Goal: Task Accomplishment & Management: Manage account settings

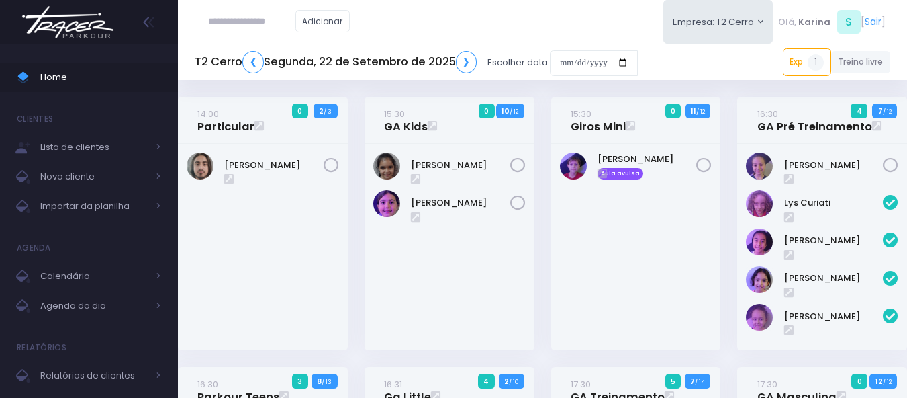
click at [56, 26] on img at bounding box center [68, 22] width 102 height 47
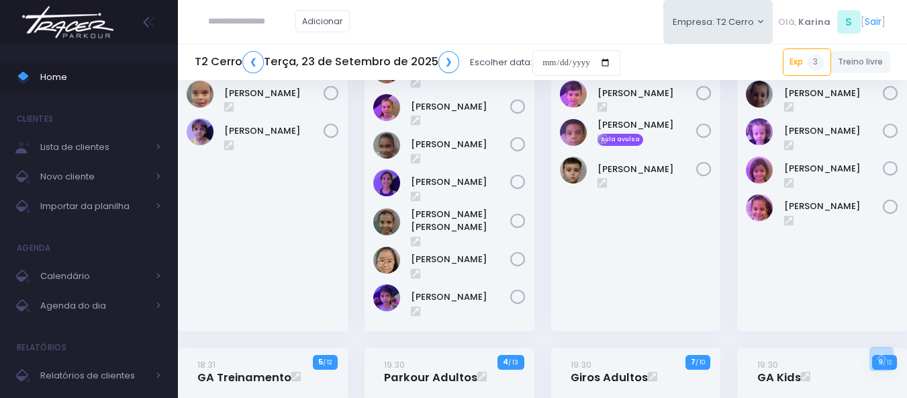
scroll to position [1550, 0]
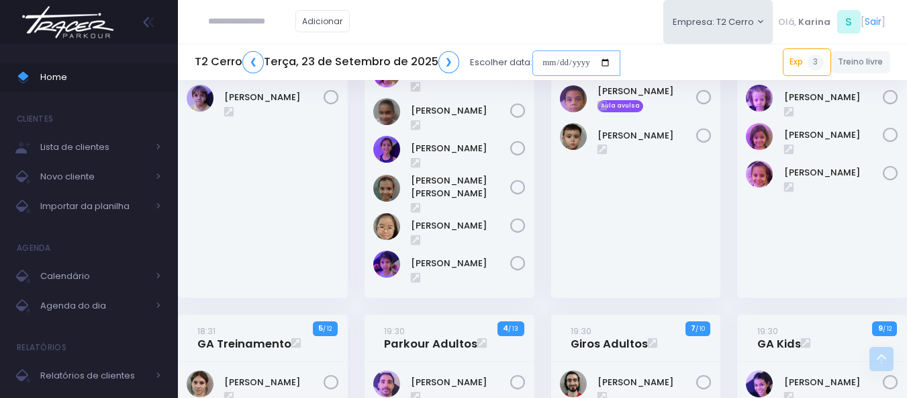
click at [584, 64] on input "date" at bounding box center [577, 63] width 88 height 26
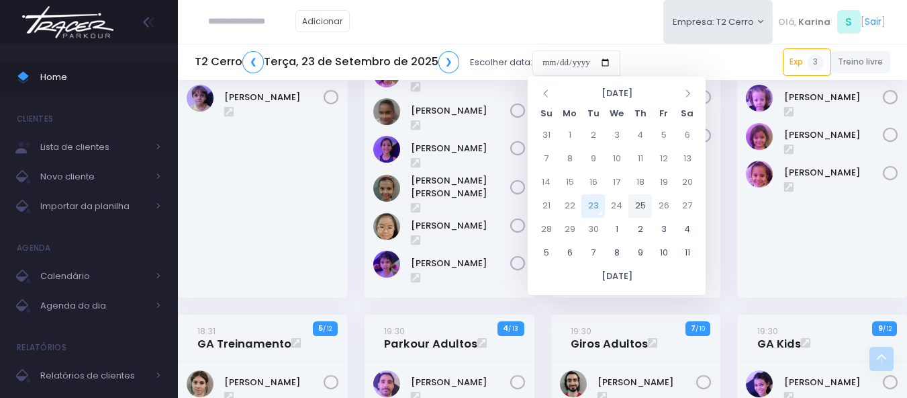
click at [639, 203] on td "25" at bounding box center [641, 206] width 24 height 24
type input "**********"
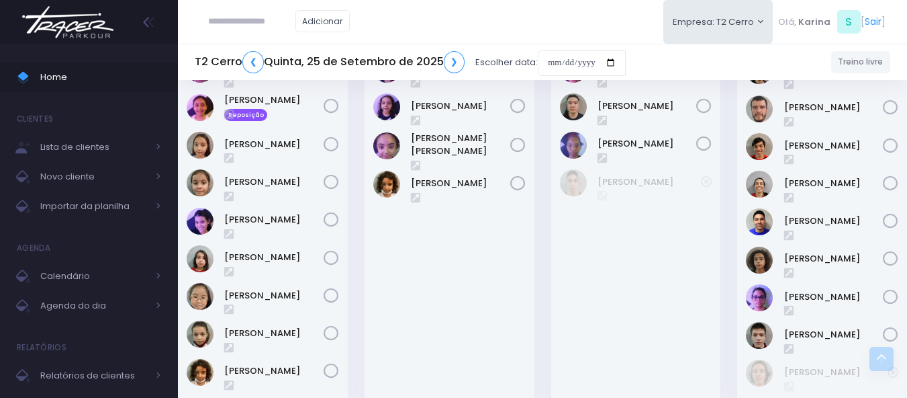
scroll to position [1705, 0]
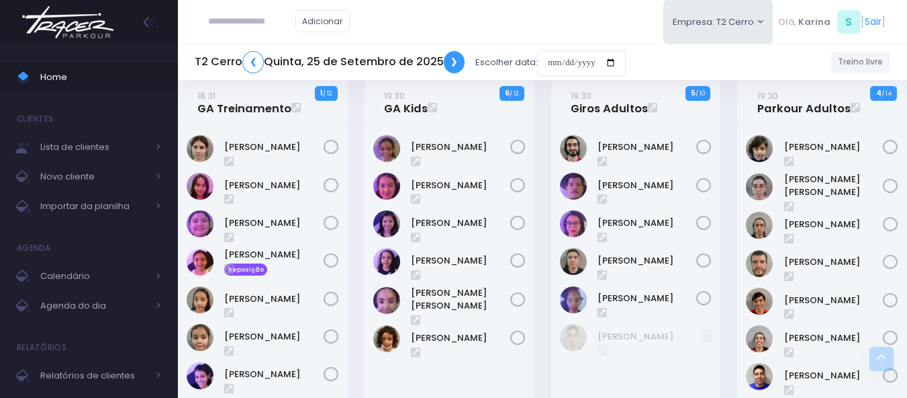
click at [453, 67] on link "❯" at bounding box center [454, 62] width 21 height 22
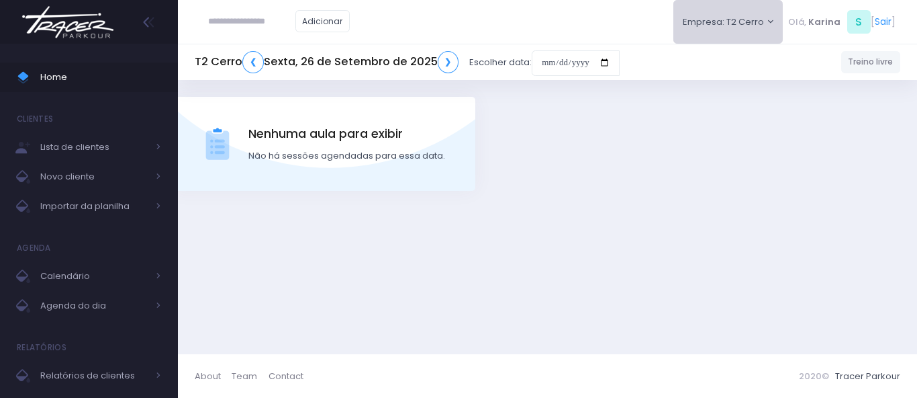
click at [744, 23] on button "Empresa: T2 Cerro" at bounding box center [729, 22] width 110 height 44
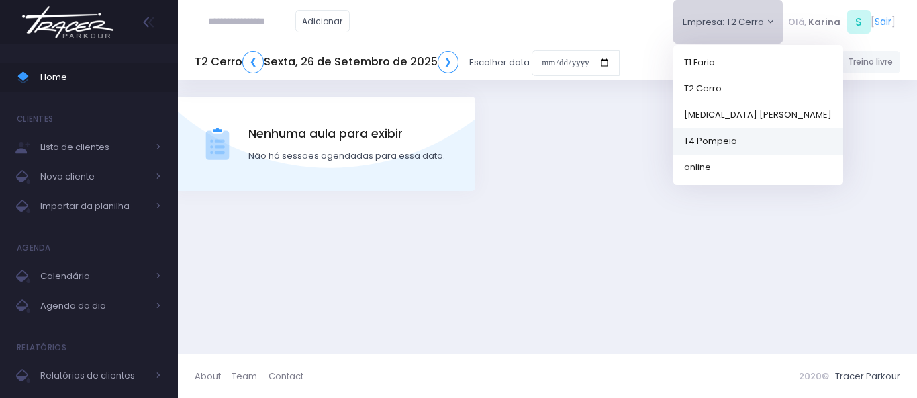
click at [707, 142] on link "T4 Pompeia" at bounding box center [759, 141] width 170 height 26
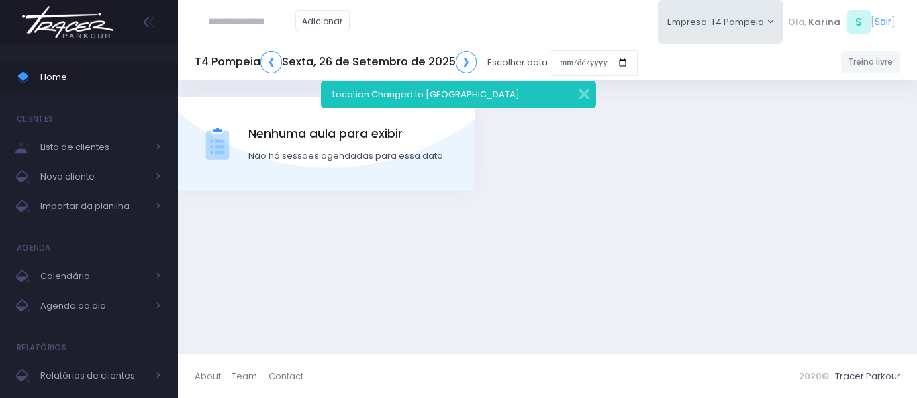
click at [71, 34] on img at bounding box center [68, 22] width 102 height 47
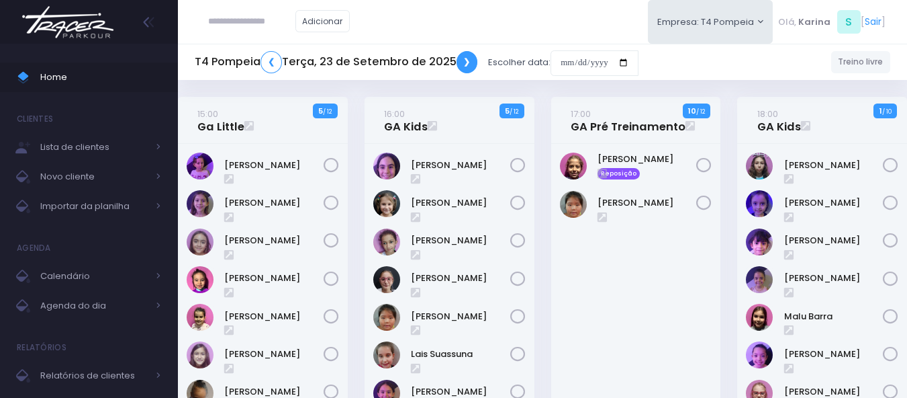
click at [467, 59] on link "❯" at bounding box center [467, 62] width 21 height 22
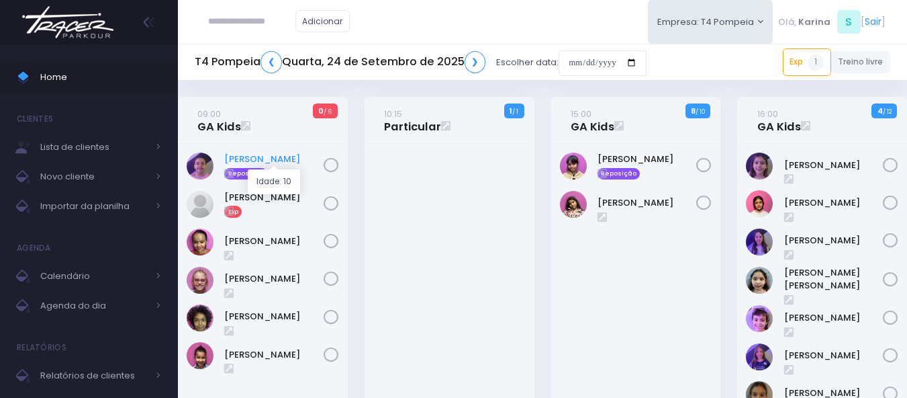
click at [268, 159] on link "Beatriz Cogo" at bounding box center [273, 158] width 99 height 13
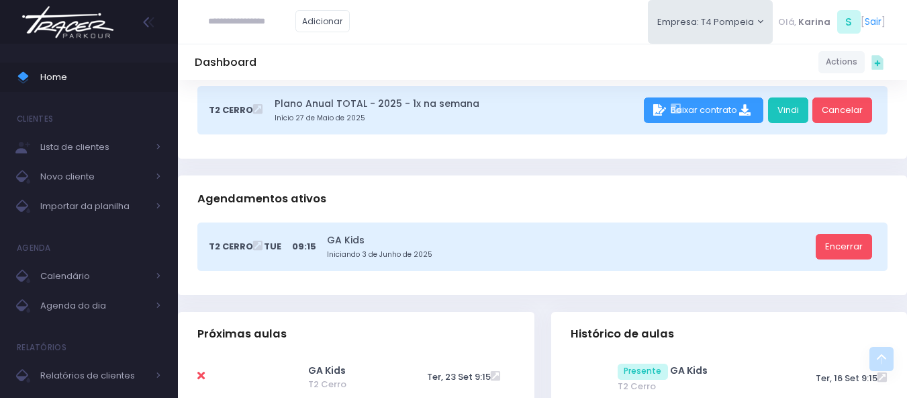
scroll to position [336, 0]
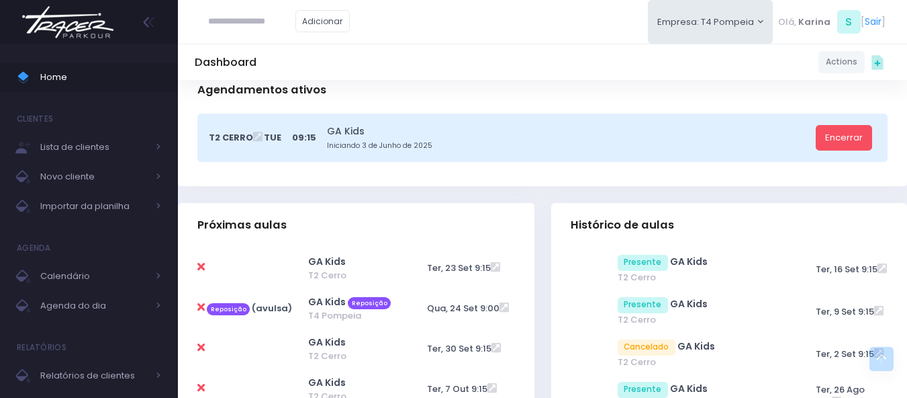
click at [200, 304] on icon at bounding box center [200, 307] width 7 height 11
type input "**********"
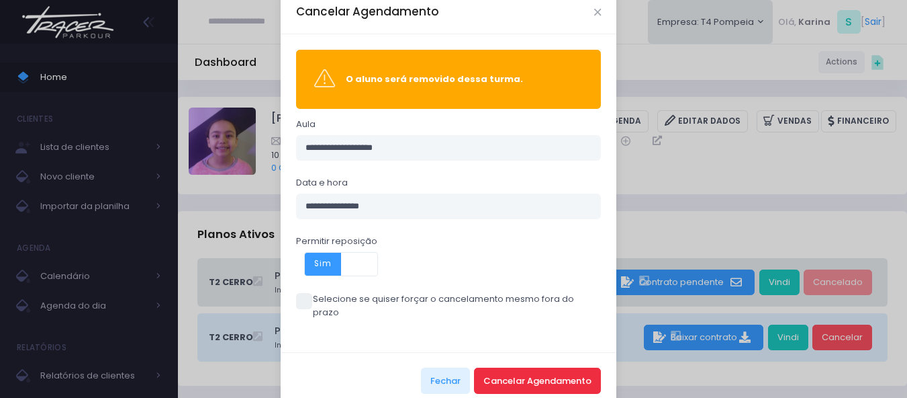
scroll to position [38, 0]
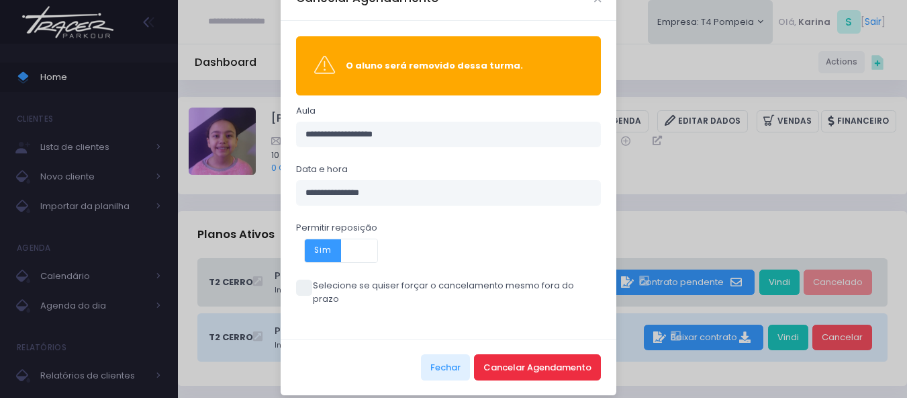
click at [541, 354] on button "Cancelar Agendamento" at bounding box center [537, 367] width 127 height 26
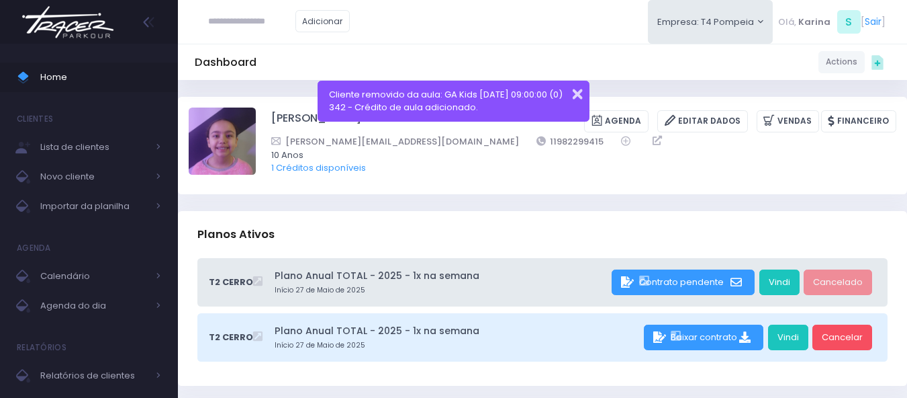
click at [578, 92] on button "button" at bounding box center [568, 92] width 27 height 15
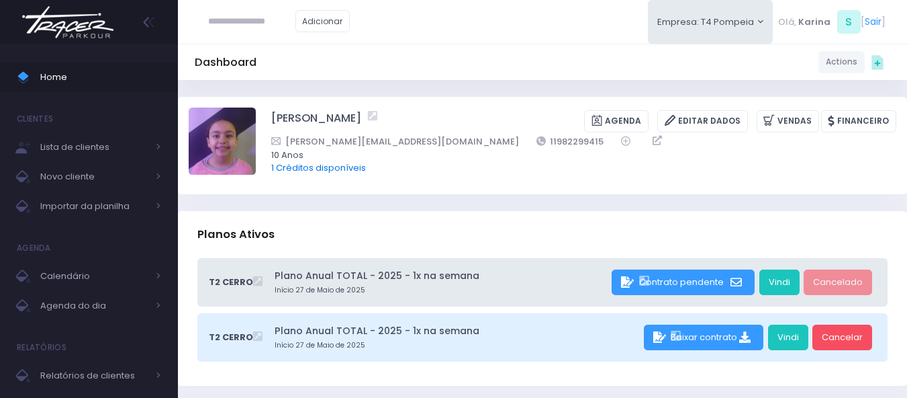
click at [332, 169] on link "1 Créditos disponíveis" at bounding box center [318, 167] width 95 height 13
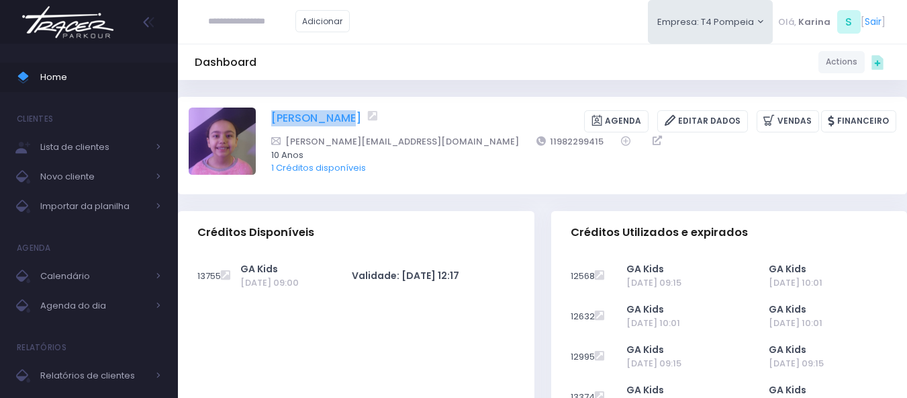
drag, startPoint x: 265, startPoint y: 116, endPoint x: 341, endPoint y: 120, distance: 75.3
click at [341, 120] on div "[PERSON_NAME] [GEOGRAPHIC_DATA] Editar Dados [GEOGRAPHIC_DATA] Financeiro" at bounding box center [543, 144] width 708 height 75
copy link "[PERSON_NAME]"
click at [472, 52] on div "Dashboard Actions Choose Label: Customer Partner Suplier Member Staff Add new" at bounding box center [542, 62] width 729 height 26
click at [46, 17] on img at bounding box center [68, 22] width 102 height 47
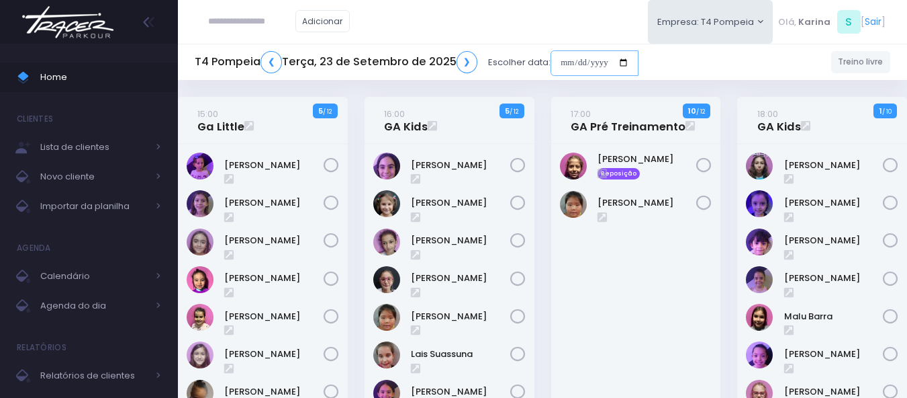
click at [606, 62] on input "date" at bounding box center [595, 63] width 88 height 26
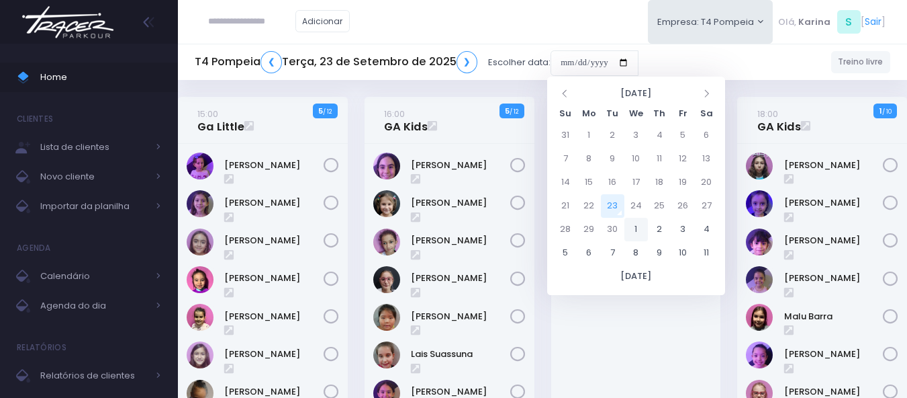
click at [638, 227] on td "1" at bounding box center [637, 230] width 24 height 24
type input "**********"
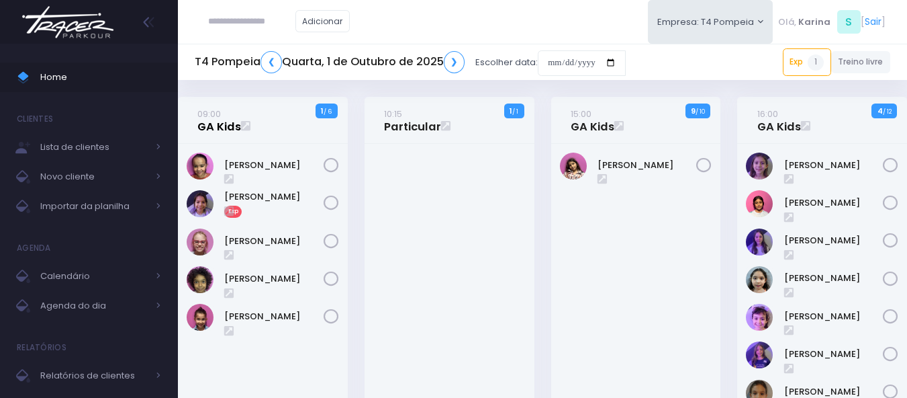
click at [212, 130] on link "09:00 GA Kids" at bounding box center [219, 120] width 44 height 27
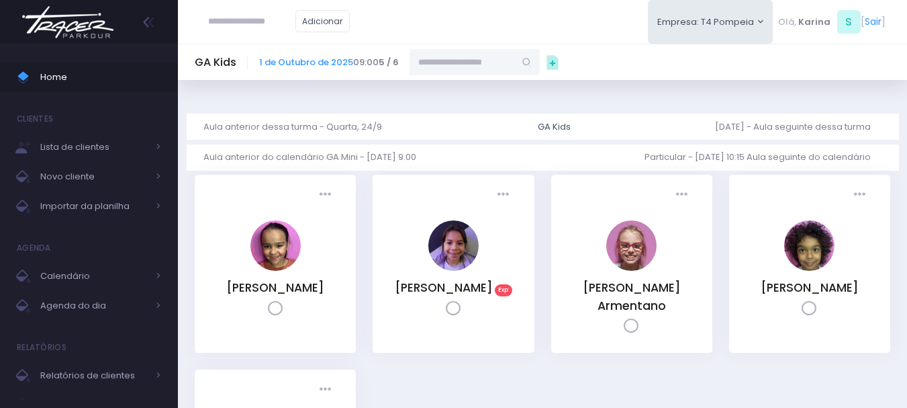
click at [492, 62] on input "text" at bounding box center [462, 62] width 105 height 26
paste input "**********"
type input "**********"
click at [462, 86] on link "[PERSON_NAME]" at bounding box center [476, 85] width 78 height 13
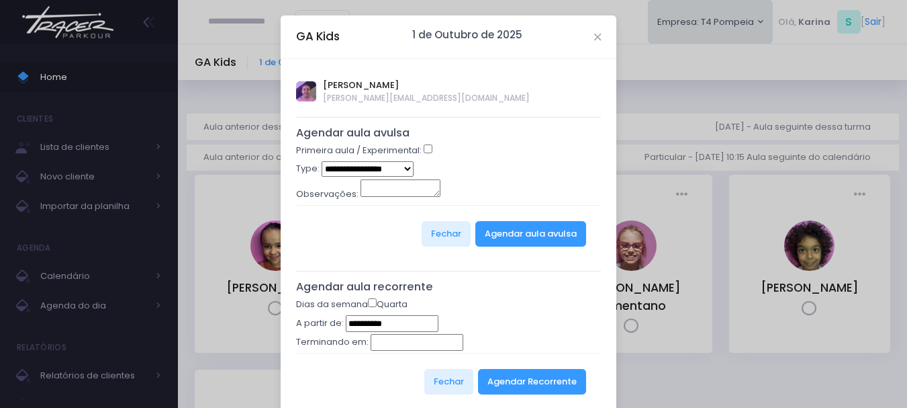
type input "**********"
click at [392, 171] on select "**********" at bounding box center [368, 168] width 92 height 15
select select "*"
click at [322, 161] on select "**********" at bounding box center [368, 168] width 92 height 15
drag, startPoint x: 507, startPoint y: 176, endPoint x: 518, endPoint y: 224, distance: 49.5
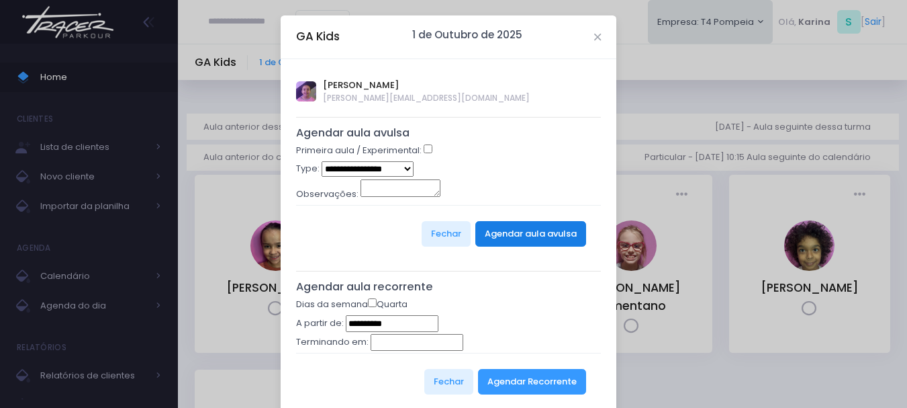
click at [510, 179] on div "**********" at bounding box center [449, 170] width 306 height 18
click at [518, 231] on button "Agendar aula avulsa" at bounding box center [531, 234] width 111 height 26
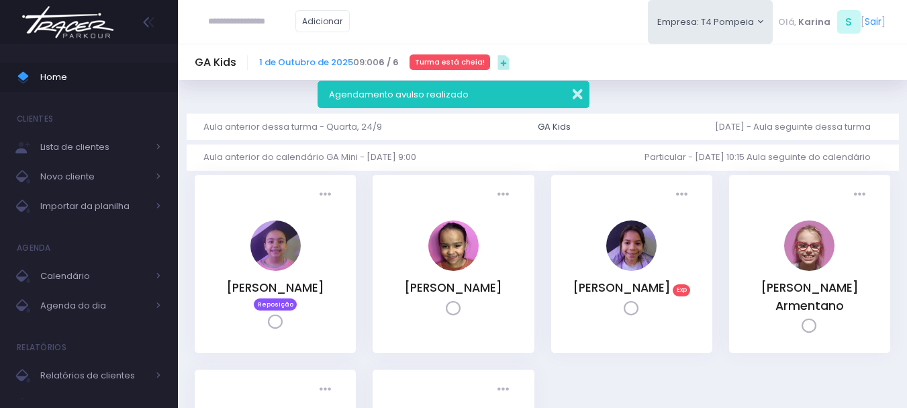
click at [576, 95] on button "button" at bounding box center [568, 92] width 27 height 15
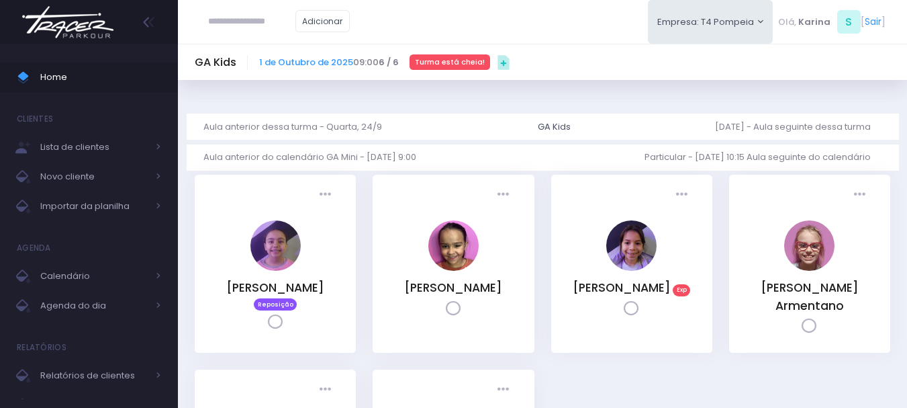
click at [81, 24] on img at bounding box center [68, 22] width 102 height 47
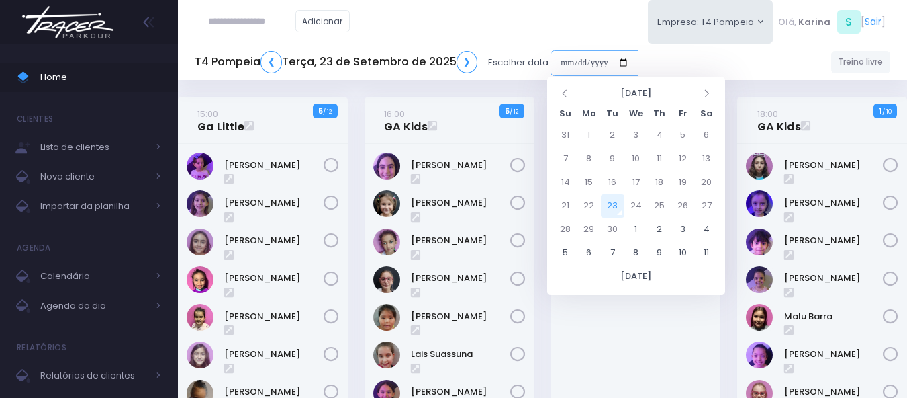
click at [599, 62] on input "date" at bounding box center [595, 63] width 88 height 26
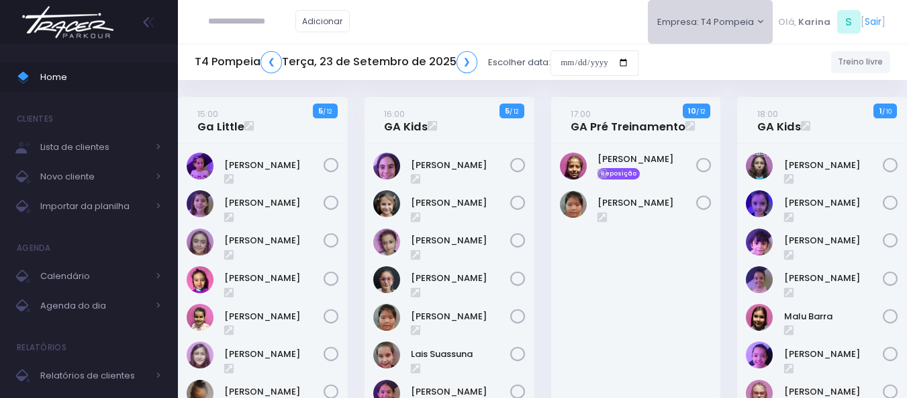
click at [722, 26] on button "Empresa: T4 Pompeia" at bounding box center [711, 22] width 126 height 44
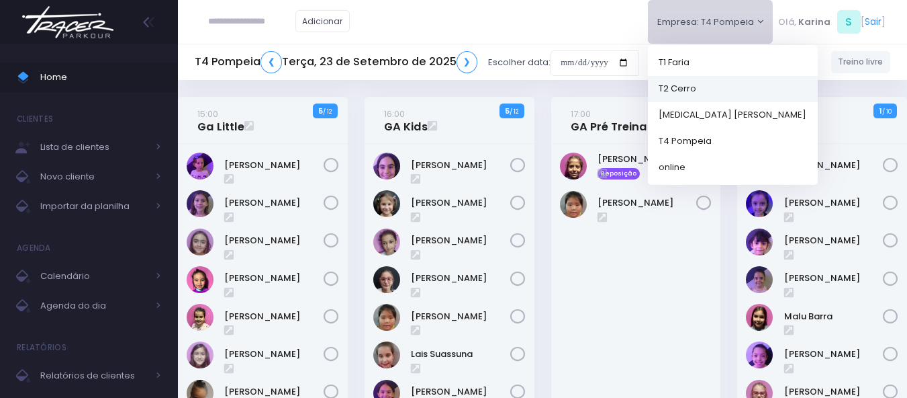
click at [695, 89] on link "T2 Cerro" at bounding box center [733, 88] width 170 height 26
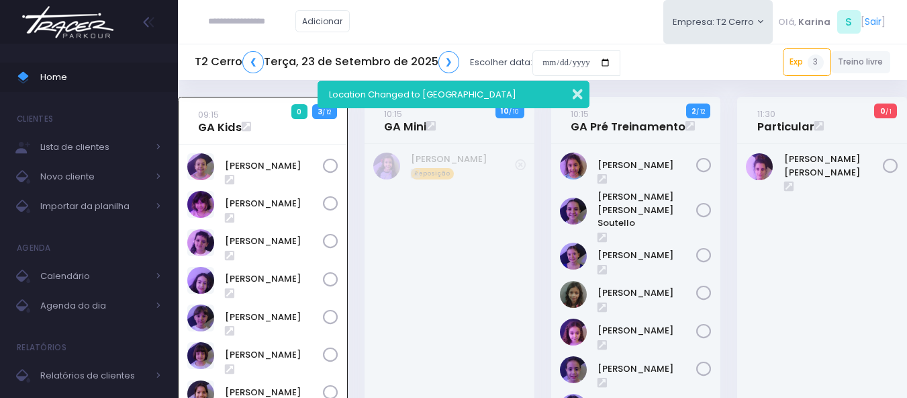
click at [582, 91] on button "button" at bounding box center [568, 92] width 27 height 15
click at [420, 299] on div "Manuela Santos Reposição" at bounding box center [450, 356] width 170 height 424
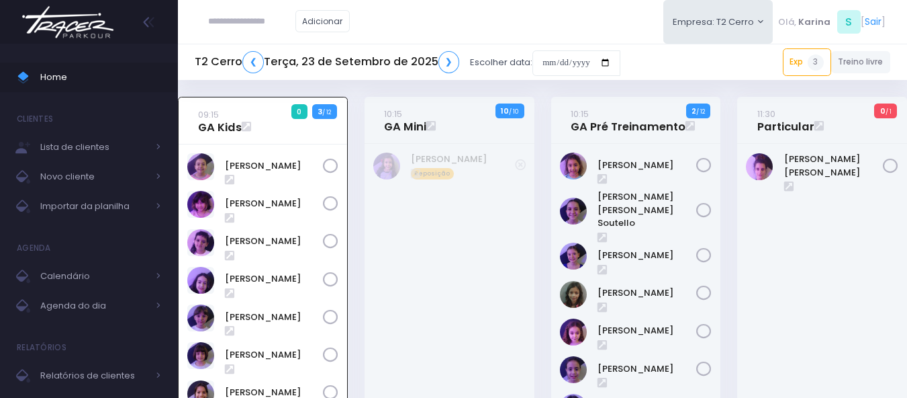
click at [52, 37] on img at bounding box center [68, 22] width 102 height 47
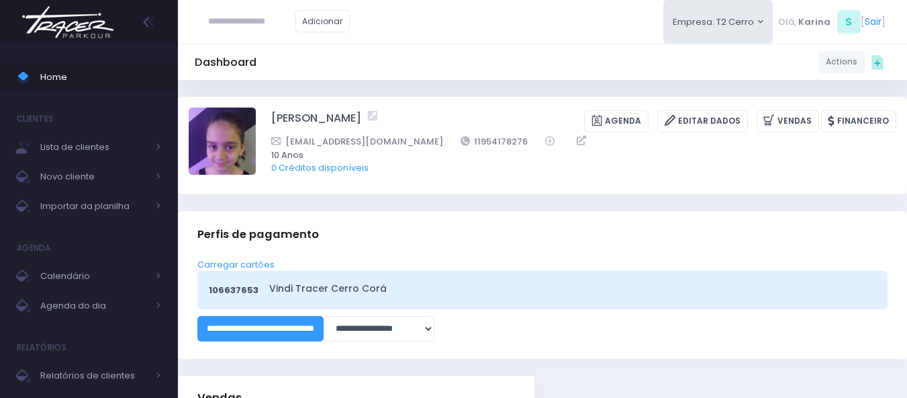
drag, startPoint x: 263, startPoint y: 116, endPoint x: 416, endPoint y: 121, distance: 152.6
click at [416, 121] on div "Laura santos Casagrande Agenda Editar Dados Vendas Financeiro 11954178276 10 An…" at bounding box center [543, 144] width 708 height 75
copy div "Laura santos Casagrande"
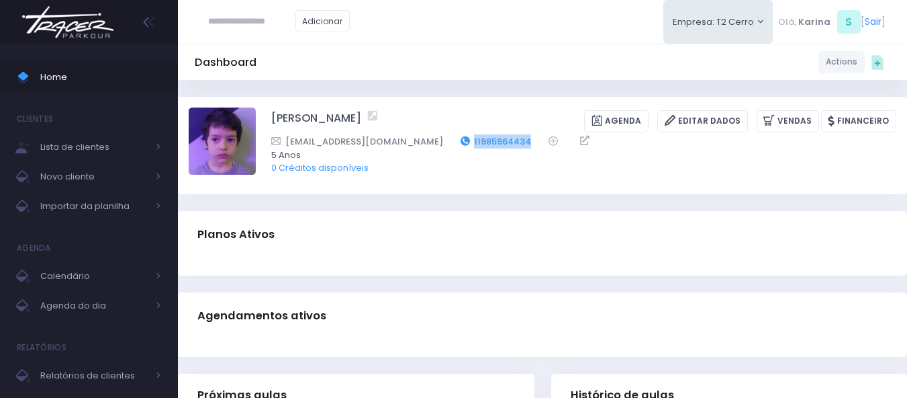
drag, startPoint x: 484, startPoint y: 139, endPoint x: 419, endPoint y: 143, distance: 64.6
click at [419, 143] on div "[EMAIL_ADDRESS][DOMAIN_NAME] 11985964434" at bounding box center [575, 141] width 608 height 14
copy link "11985964434"
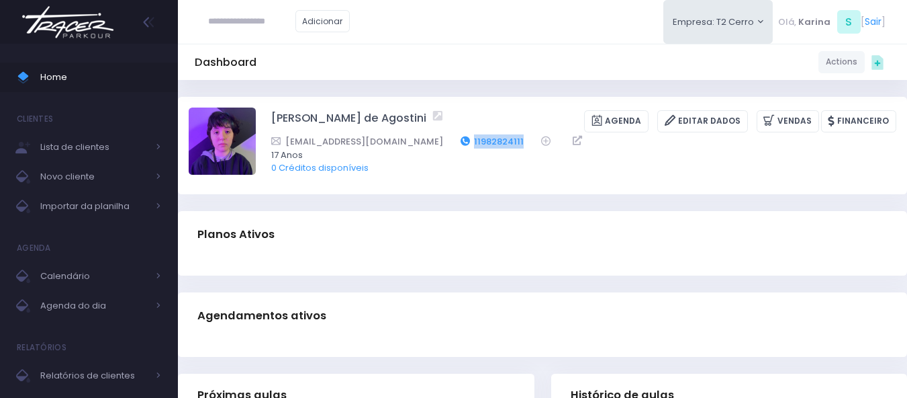
drag, startPoint x: 490, startPoint y: 140, endPoint x: 433, endPoint y: 143, distance: 56.5
click at [435, 145] on div "marceloago1111@gmail.com 11982824111" at bounding box center [575, 141] width 608 height 14
copy link "11982824111"
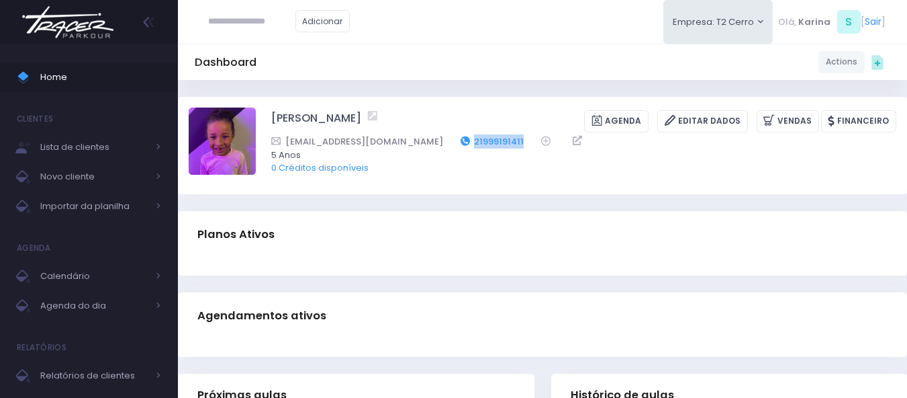
drag, startPoint x: 474, startPoint y: 142, endPoint x: 417, endPoint y: 142, distance: 57.1
click at [417, 142] on div "roecarol@outlook.com 21999191411" at bounding box center [575, 141] width 608 height 14
copy div "21999191411"
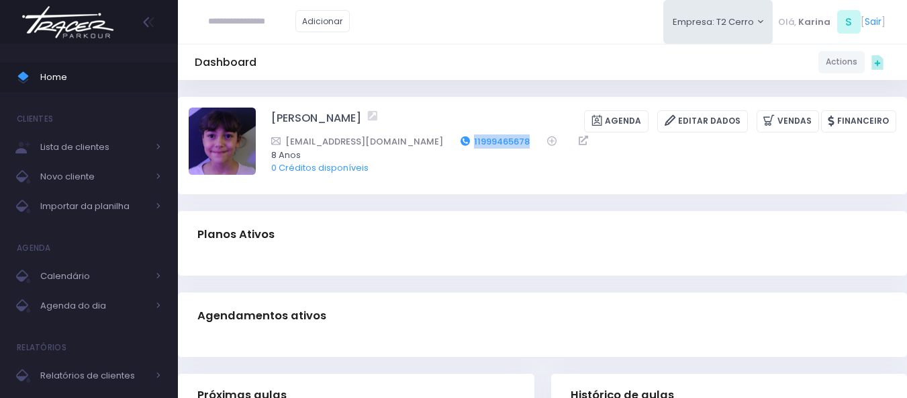
drag, startPoint x: 479, startPoint y: 140, endPoint x: 410, endPoint y: 140, distance: 68.5
click at [410, 140] on div "Lugg10@yahoo.com.br 11999465678" at bounding box center [575, 141] width 608 height 14
copy link "11999465678"
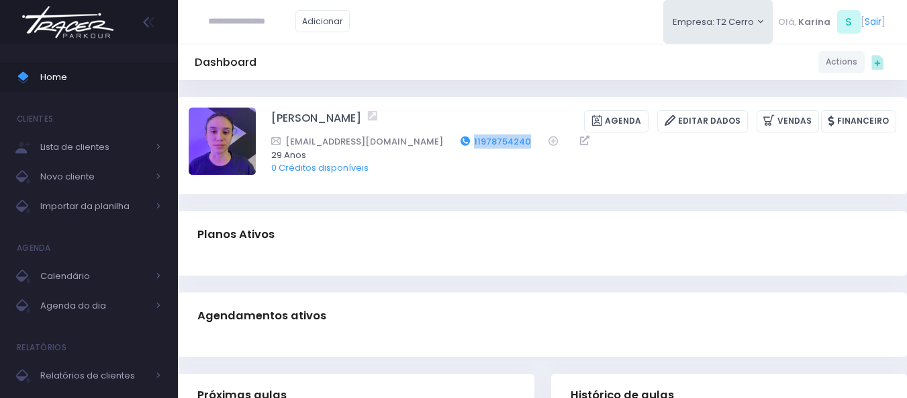
drag, startPoint x: 478, startPoint y: 142, endPoint x: 435, endPoint y: 142, distance: 43.0
click at [435, 142] on div "[EMAIL_ADDRESS][DOMAIN_NAME] 11978754240" at bounding box center [575, 141] width 608 height 14
copy link "11978754240"
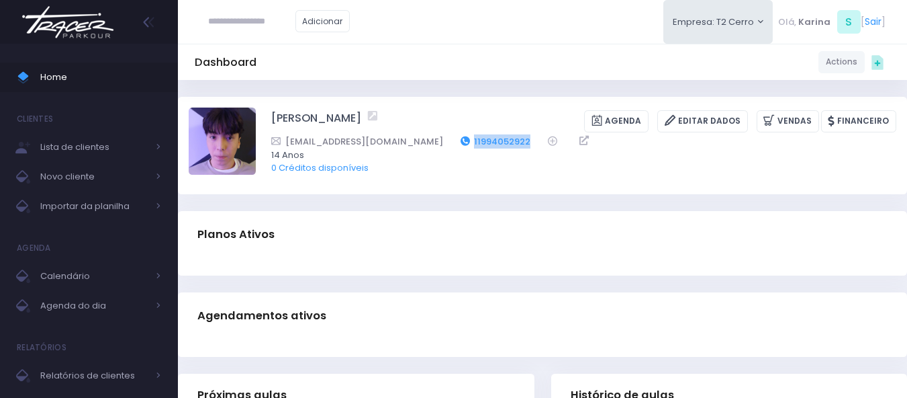
drag, startPoint x: 490, startPoint y: 138, endPoint x: 424, endPoint y: 144, distance: 66.1
click at [424, 144] on div "Contatowipt@gmail.com 11994052922" at bounding box center [575, 141] width 608 height 14
copy link "11994052922"
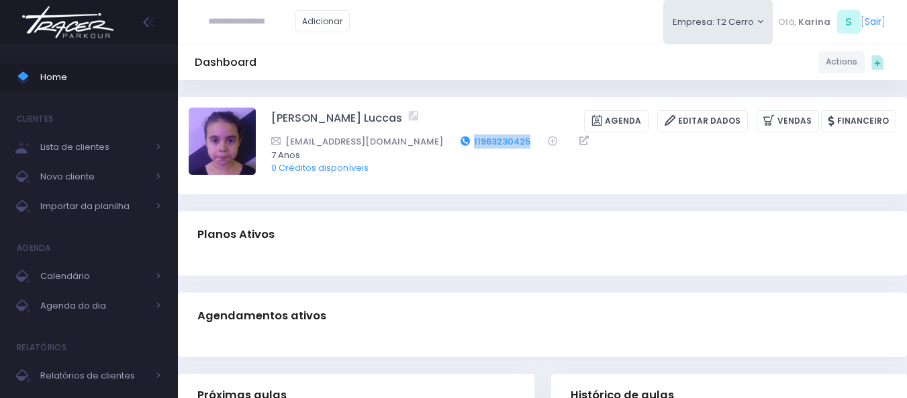
drag, startPoint x: 452, startPoint y: 140, endPoint x: 415, endPoint y: 145, distance: 37.2
click at [415, 145] on div "[EMAIL_ADDRESS][DOMAIN_NAME] 11963230425" at bounding box center [575, 141] width 608 height 14
copy link "11963230425"
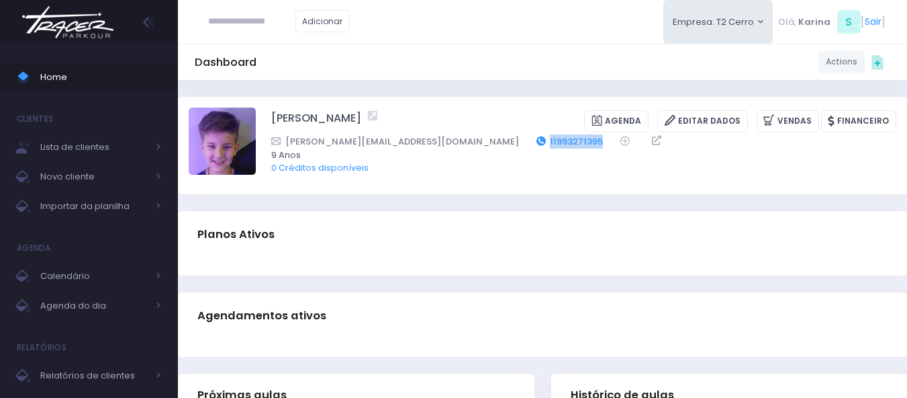
drag, startPoint x: 523, startPoint y: 138, endPoint x: 458, endPoint y: 142, distance: 65.2
click at [458, 142] on div "fernanda.antonelli@terra.com.br 11993271395" at bounding box center [575, 141] width 608 height 14
copy div "11993271395"
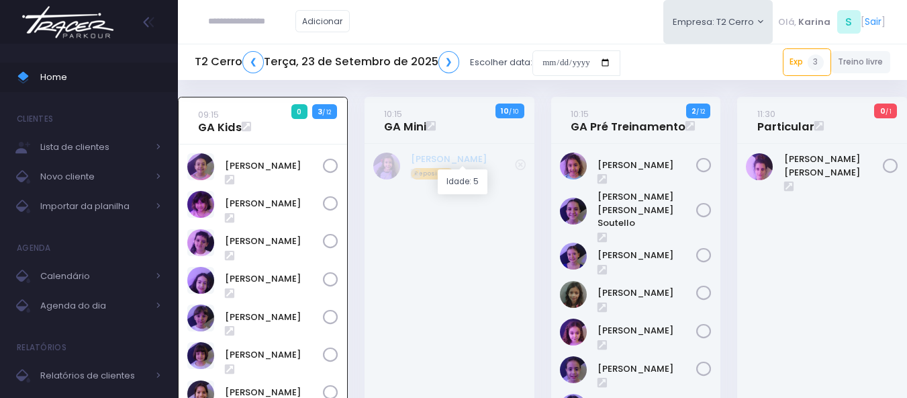
click at [449, 157] on link "[PERSON_NAME]" at bounding box center [463, 158] width 104 height 13
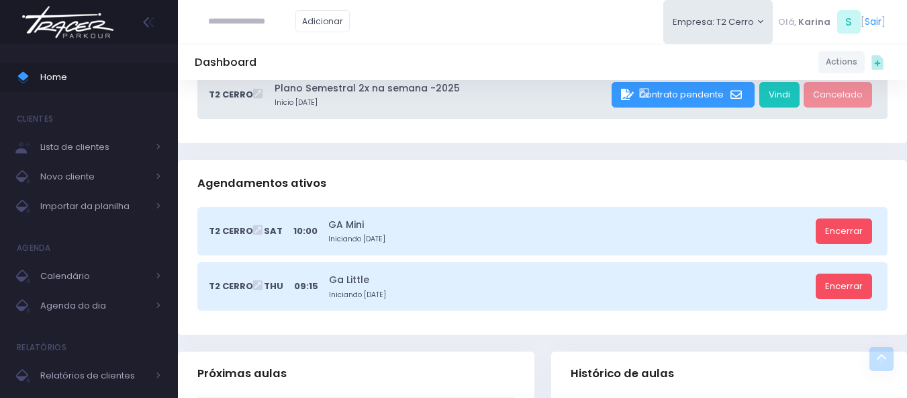
scroll to position [470, 0]
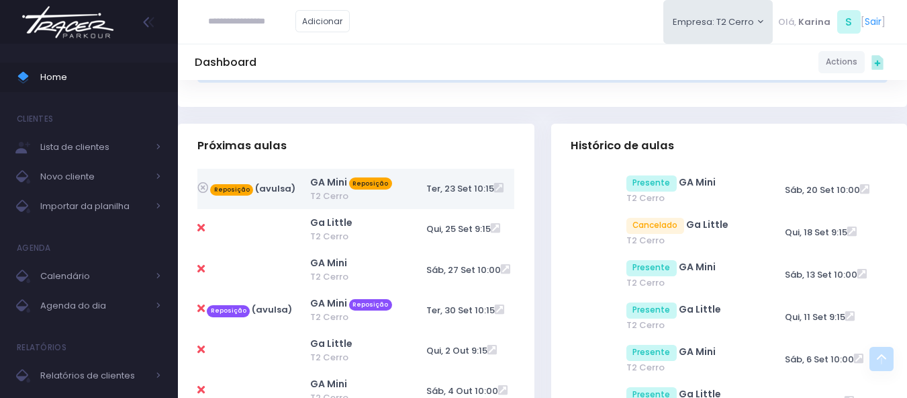
click at [199, 309] on icon at bounding box center [200, 308] width 7 height 11
type input "**********"
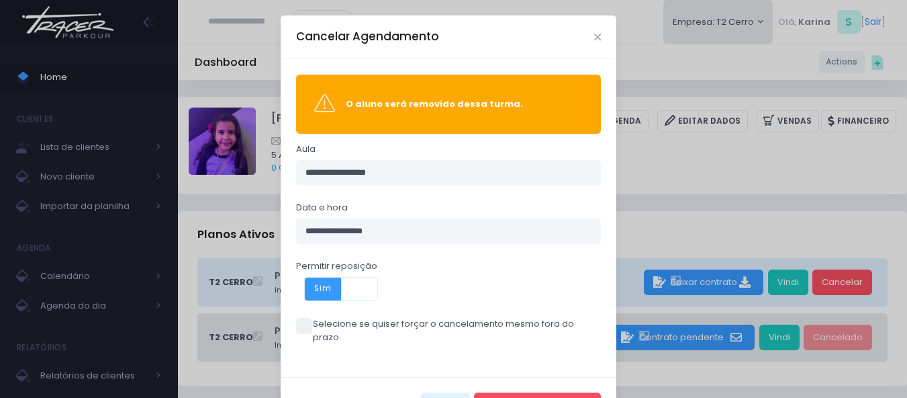
click at [296, 324] on span at bounding box center [304, 326] width 16 height 16
click at [301, 326] on span at bounding box center [304, 326] width 16 height 16
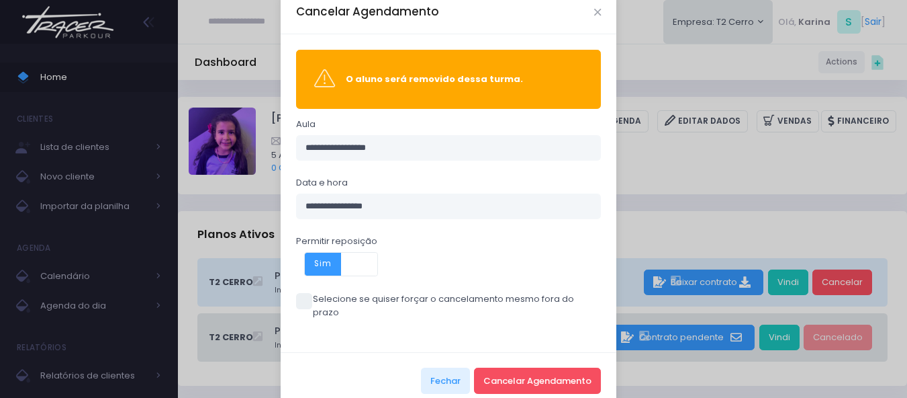
scroll to position [38, 0]
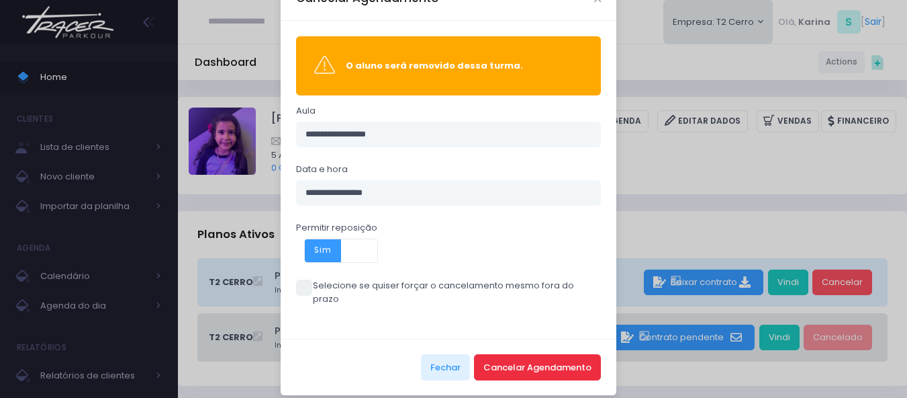
click at [549, 354] on button "Cancelar Agendamento" at bounding box center [537, 367] width 127 height 26
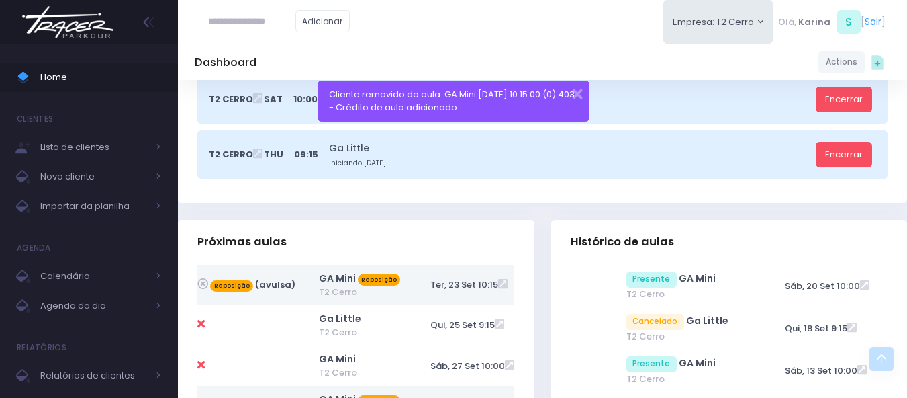
scroll to position [470, 0]
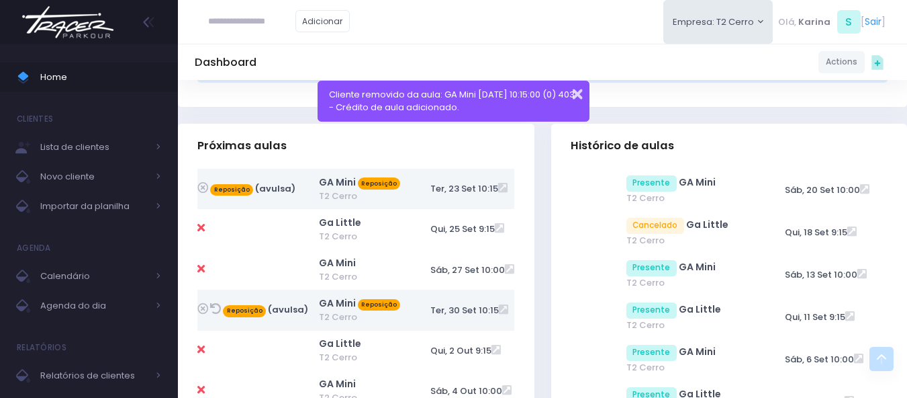
click at [580, 93] on button "button" at bounding box center [568, 92] width 27 height 15
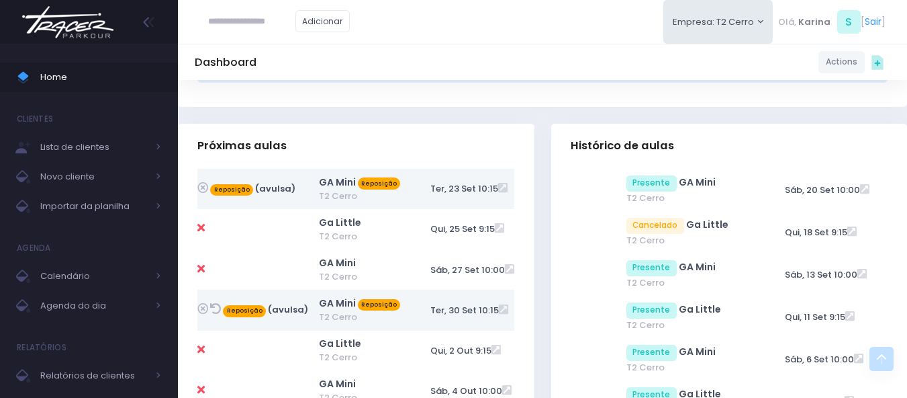
click at [218, 310] on icon at bounding box center [215, 308] width 11 height 11
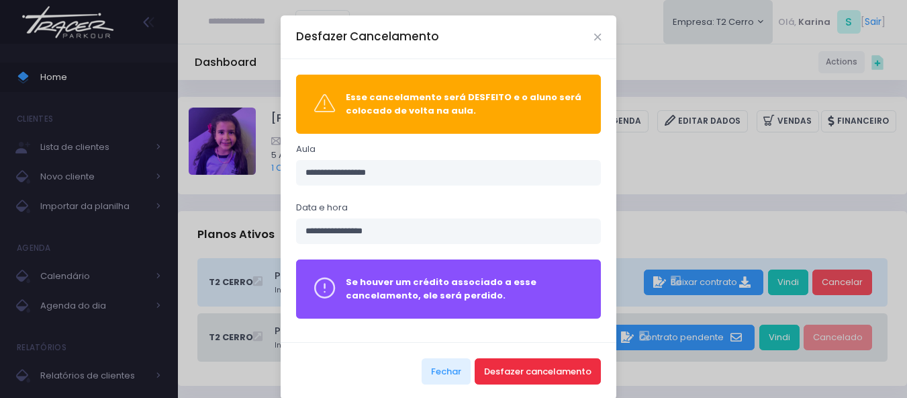
click at [533, 371] on button "Desfazer cancelamento" at bounding box center [538, 371] width 126 height 26
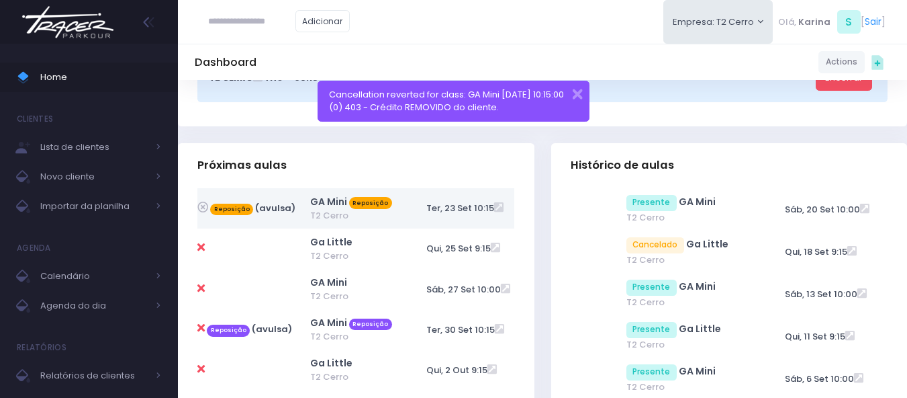
scroll to position [470, 0]
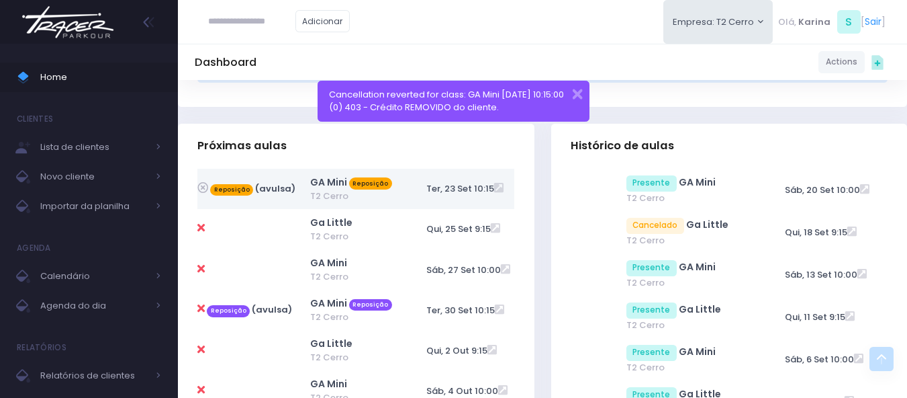
click at [201, 267] on icon at bounding box center [200, 268] width 7 height 11
type input "**********"
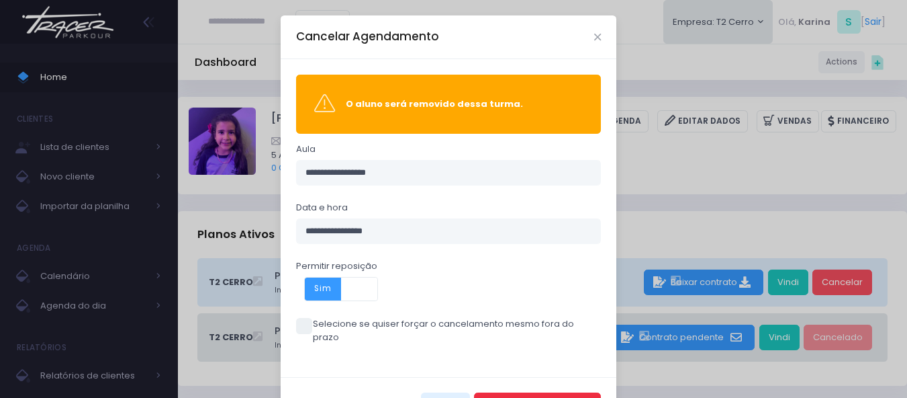
click at [574, 392] on button "Cancelar Agendamento" at bounding box center [537, 405] width 127 height 26
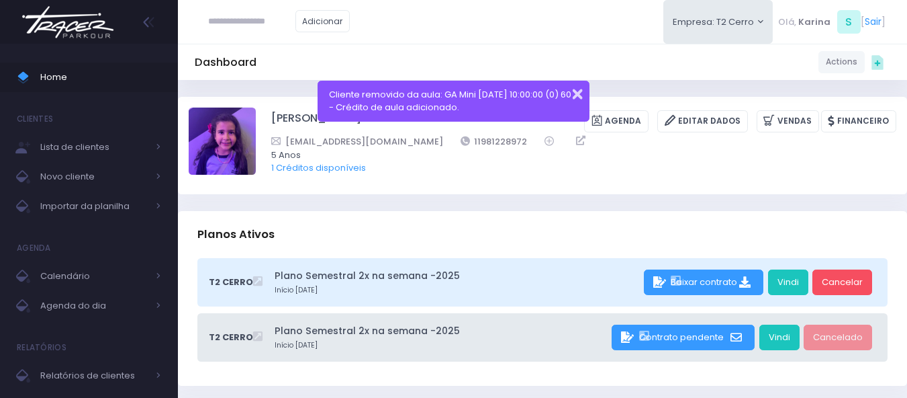
click at [579, 93] on button "button" at bounding box center [568, 92] width 27 height 15
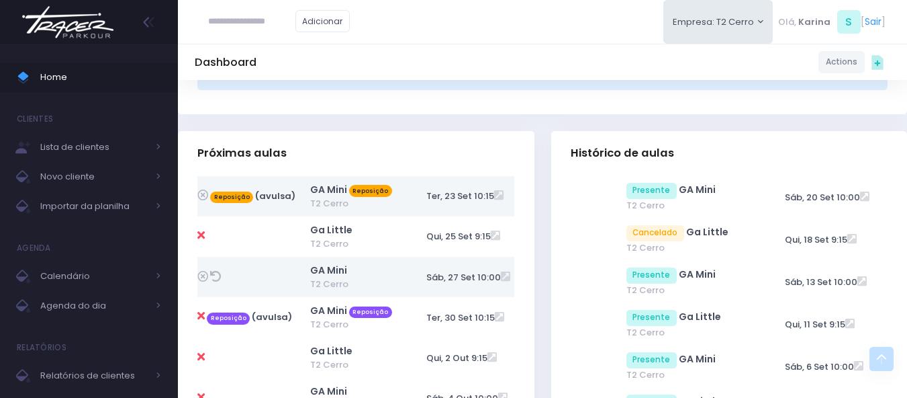
scroll to position [470, 0]
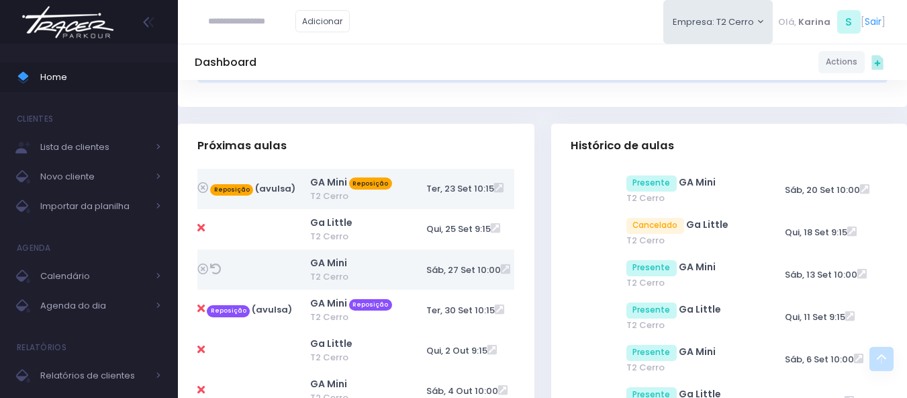
click at [201, 183] on icon at bounding box center [202, 187] width 11 height 11
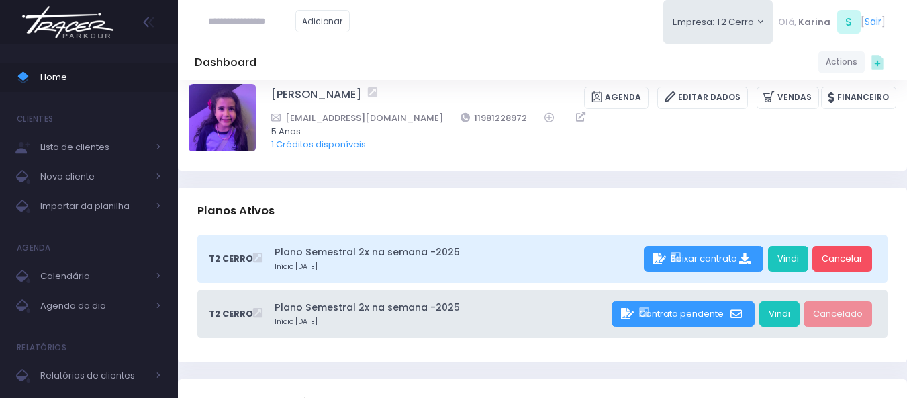
scroll to position [0, 0]
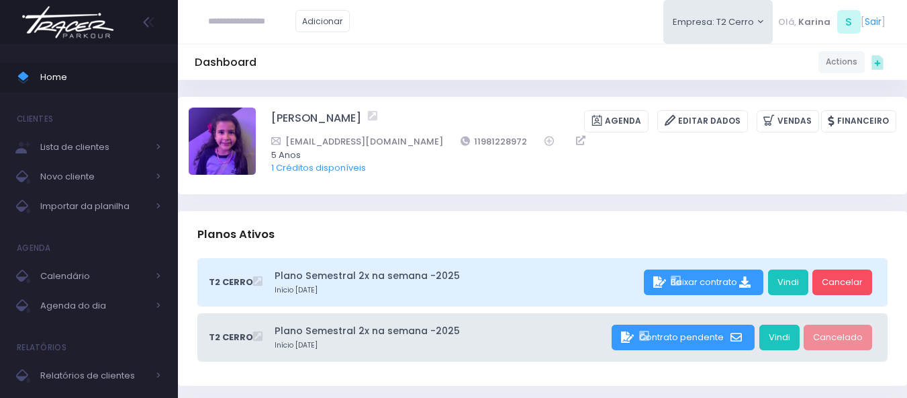
drag, startPoint x: 265, startPoint y: 118, endPoint x: 362, endPoint y: 120, distance: 96.7
click at [362, 120] on div "[PERSON_NAME] [GEOGRAPHIC_DATA] Editar Dados [GEOGRAPHIC_DATA] Financeiro" at bounding box center [543, 144] width 708 height 75
copy link "[PERSON_NAME]"
click at [81, 28] on img at bounding box center [68, 22] width 102 height 47
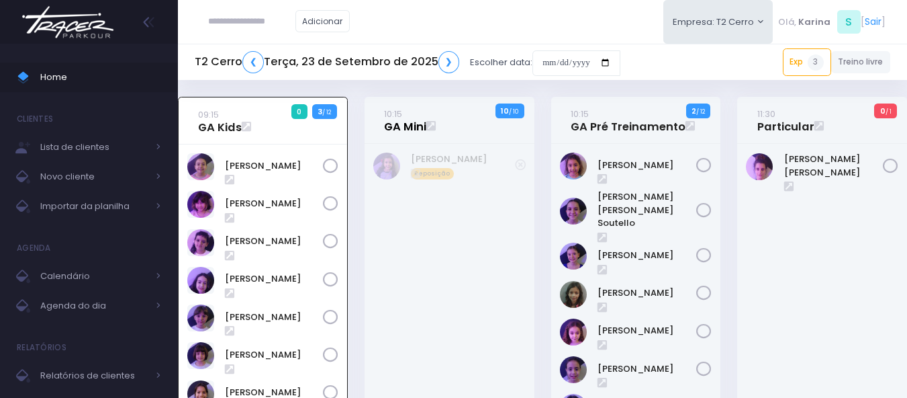
click at [391, 126] on link "10:15 GA Mini" at bounding box center [405, 120] width 42 height 27
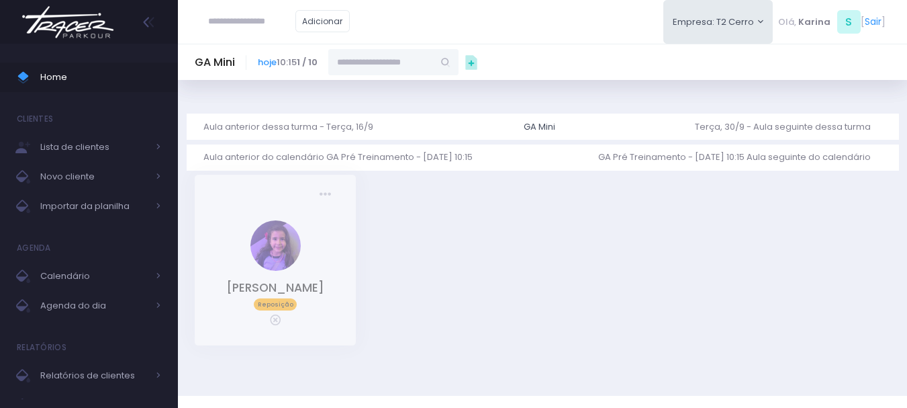
click at [414, 54] on input "text" at bounding box center [380, 62] width 105 height 26
paste input "**********"
type input "**********"
click at [400, 60] on input "**********" at bounding box center [380, 62] width 105 height 26
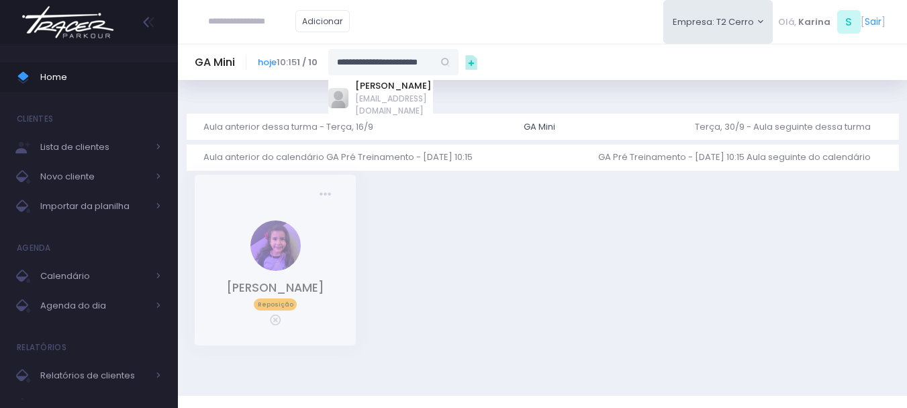
click at [400, 60] on input "**********" at bounding box center [380, 62] width 105 height 26
click at [398, 82] on link "[PERSON_NAME]" at bounding box center [394, 85] width 78 height 13
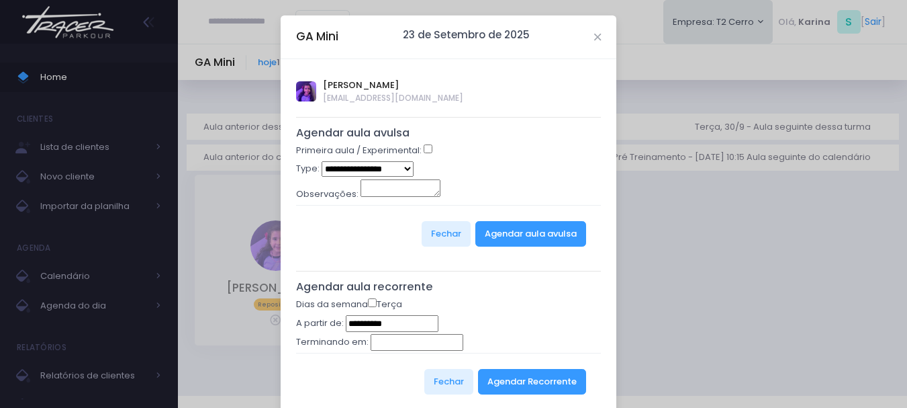
type input "**********"
click at [361, 169] on select "**********" at bounding box center [368, 168] width 92 height 15
select select "*"
click at [322, 161] on select "**********" at bounding box center [368, 168] width 92 height 15
drag, startPoint x: 514, startPoint y: 193, endPoint x: 521, endPoint y: 229, distance: 36.9
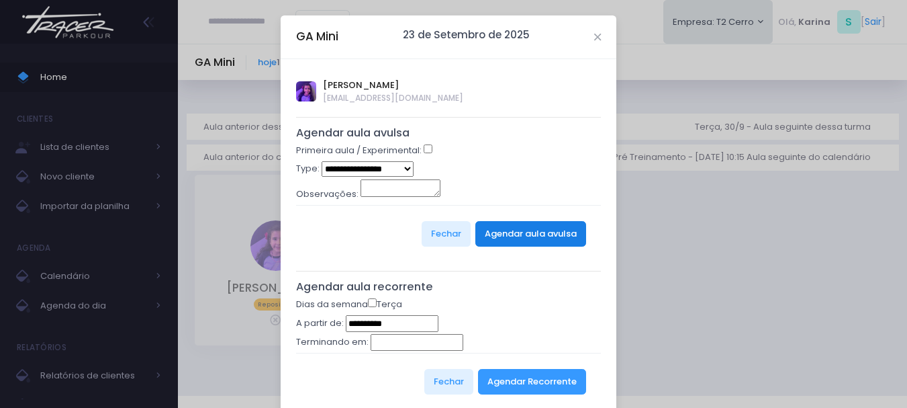
click at [516, 195] on div "Observações:" at bounding box center [449, 192] width 306 height 26
click at [521, 232] on button "Agendar aula avulsa" at bounding box center [531, 234] width 111 height 26
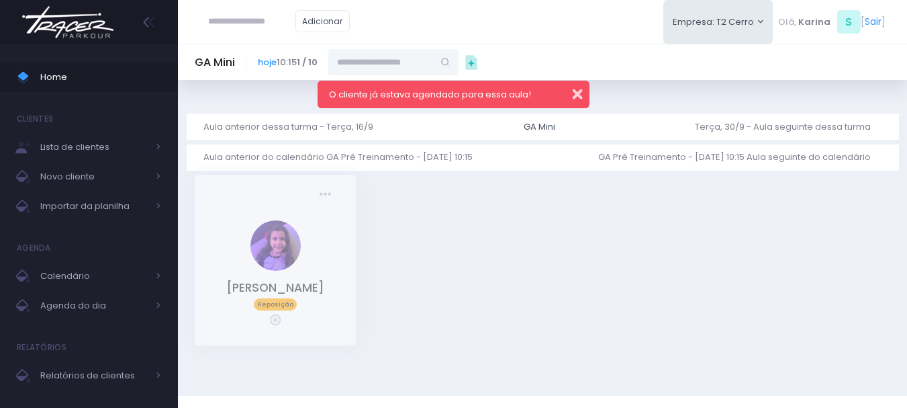
click at [580, 91] on button "button" at bounding box center [568, 92] width 27 height 15
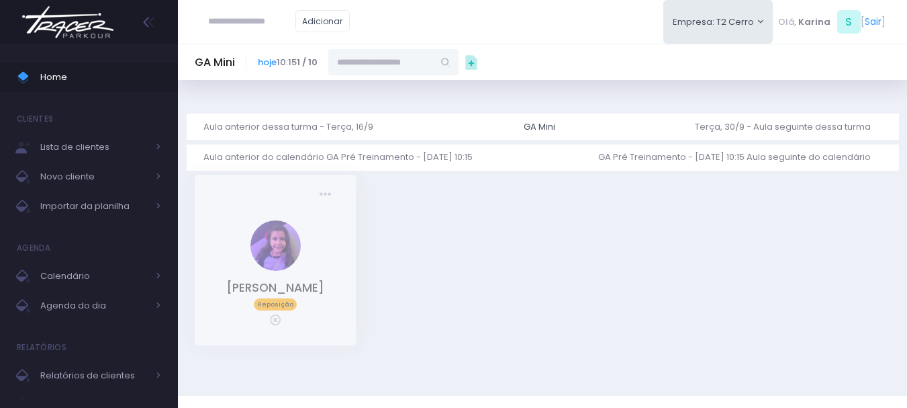
click at [405, 64] on input "text" at bounding box center [380, 62] width 105 height 26
click at [525, 36] on div "Adicionar Empresa: T2 Cerro T1 Faria T2 [GEOGRAPHIC_DATA][MEDICAL_DATA]" at bounding box center [542, 22] width 729 height 44
click at [396, 66] on input "text" at bounding box center [380, 62] width 105 height 26
paste input "**********"
type input "**********"
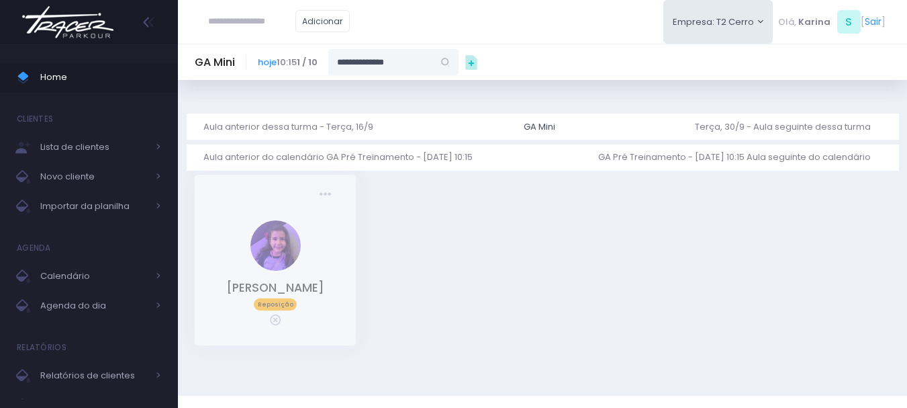
type input "**********"
click at [390, 83] on link "[PERSON_NAME]" at bounding box center [394, 85] width 78 height 13
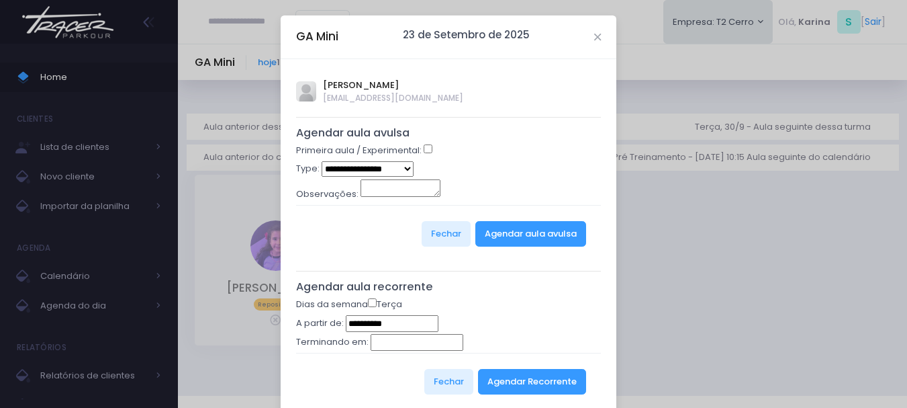
type input "**********"
click at [588, 34] on div "GA Mini 23 de Setembro de 2025" at bounding box center [449, 37] width 336 height 44
click at [668, 76] on div "**********" at bounding box center [453, 204] width 907 height 408
click at [391, 163] on select "**********" at bounding box center [368, 168] width 92 height 15
select select "*"
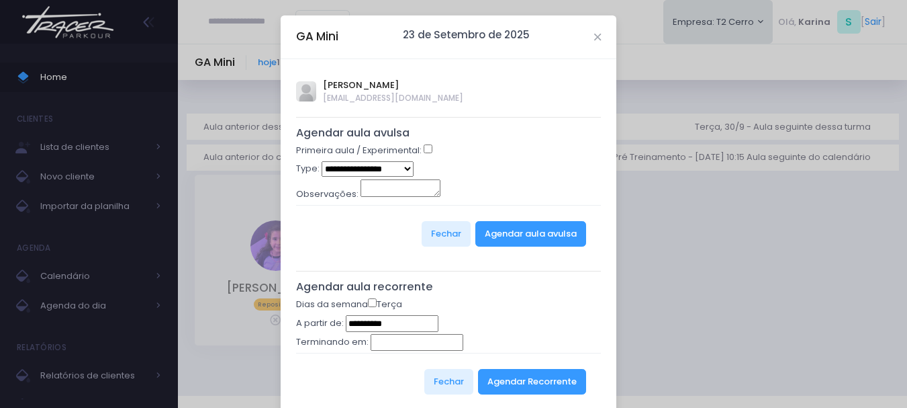
click at [322, 161] on select "**********" at bounding box center [368, 168] width 92 height 15
click at [500, 183] on div "Observações:" at bounding box center [449, 192] width 306 height 26
click at [541, 240] on button "Agendar aula avulsa" at bounding box center [531, 234] width 111 height 26
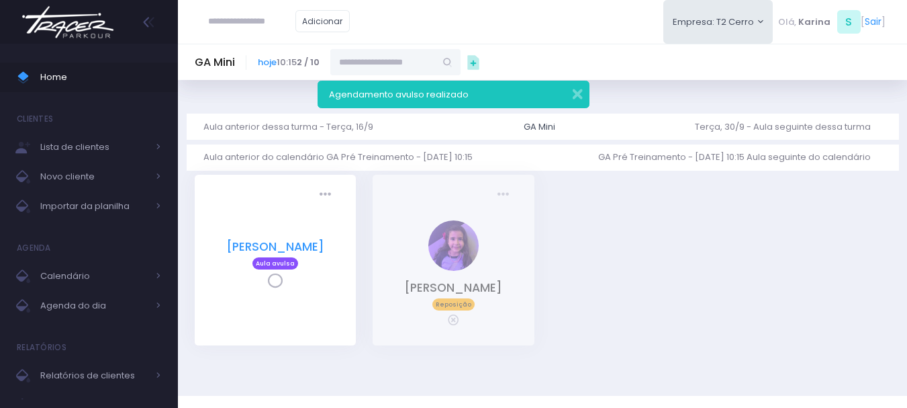
click at [281, 253] on link "[PERSON_NAME]" at bounding box center [275, 246] width 98 height 16
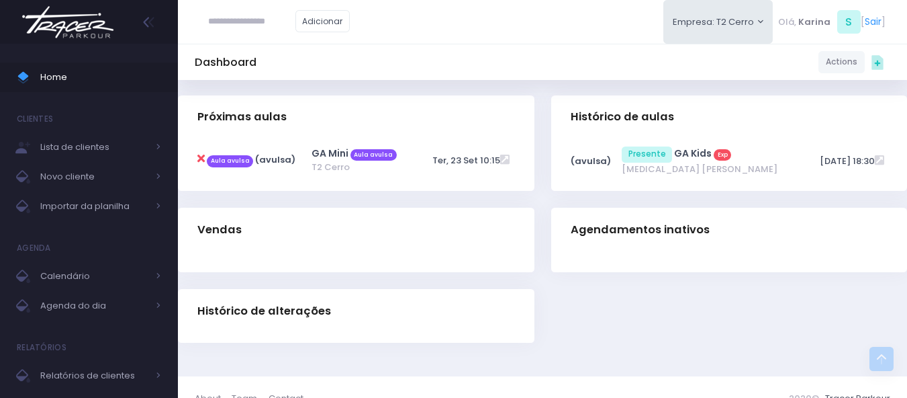
scroll to position [300, 0]
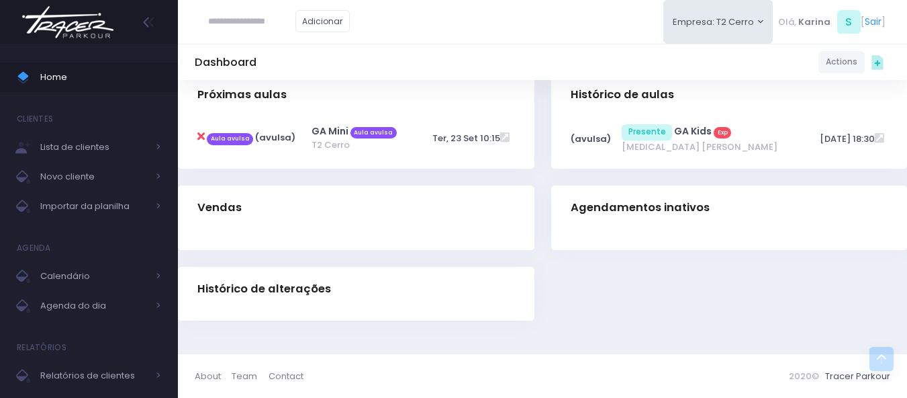
click at [202, 134] on icon at bounding box center [200, 136] width 7 height 11
type input "**********"
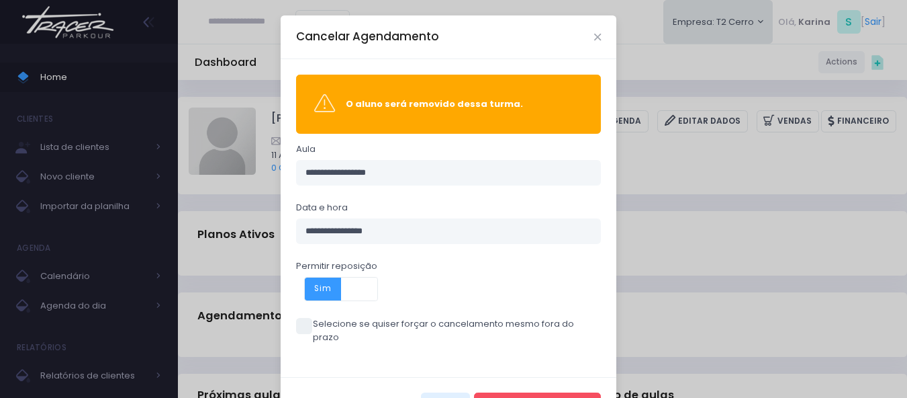
click at [359, 285] on span at bounding box center [359, 288] width 36 height 23
click at [534, 392] on button "Cancelar Agendamento" at bounding box center [537, 405] width 127 height 26
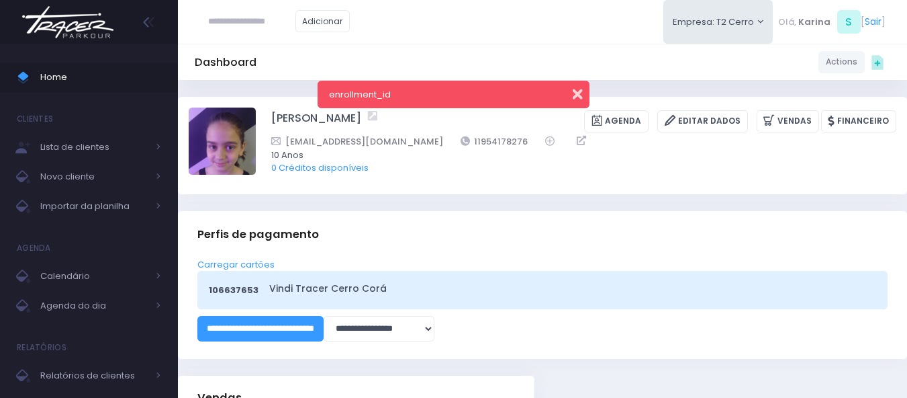
click at [578, 97] on button "button" at bounding box center [568, 92] width 27 height 15
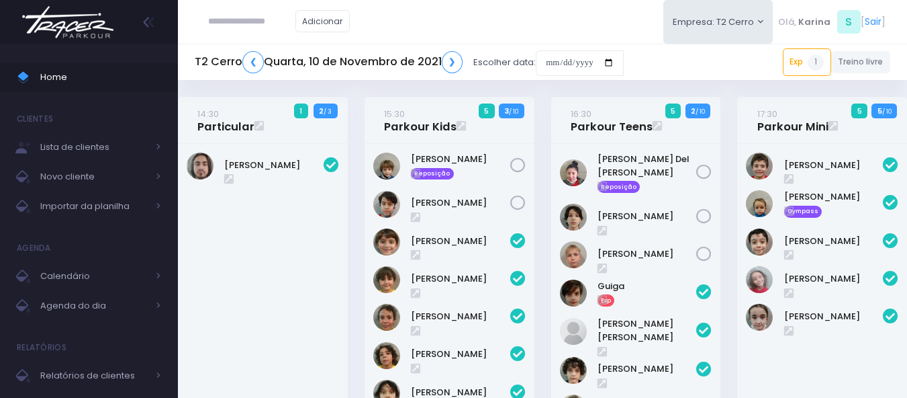
click at [469, 25] on div "Adicionar Empresa: T2 Cerro T1 [PERSON_NAME] T2 [GEOGRAPHIC_DATA][MEDICAL_DATA]…" at bounding box center [542, 22] width 729 height 44
click at [60, 18] on img at bounding box center [68, 22] width 102 height 47
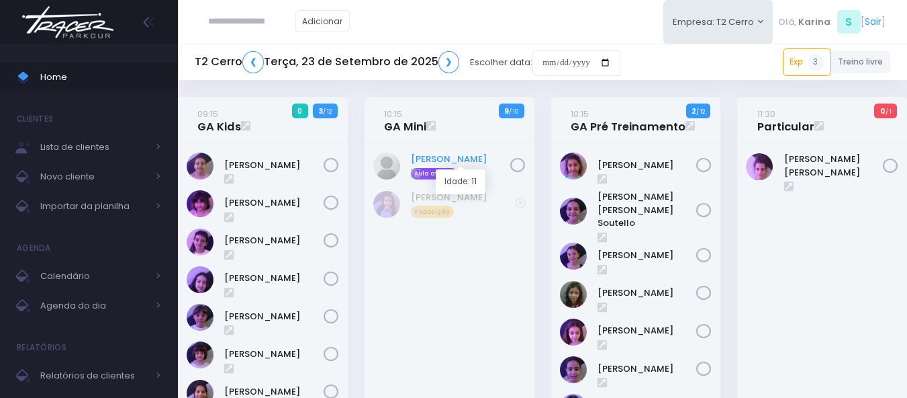
click at [457, 158] on link "Manuela Santos" at bounding box center [460, 158] width 99 height 13
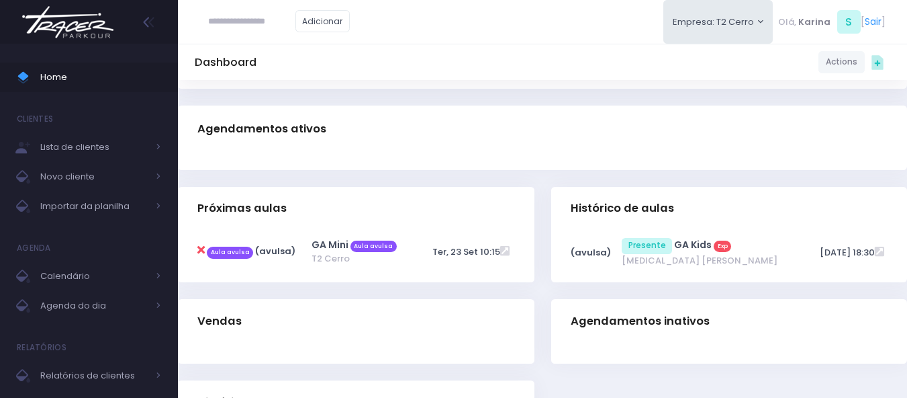
scroll to position [201, 0]
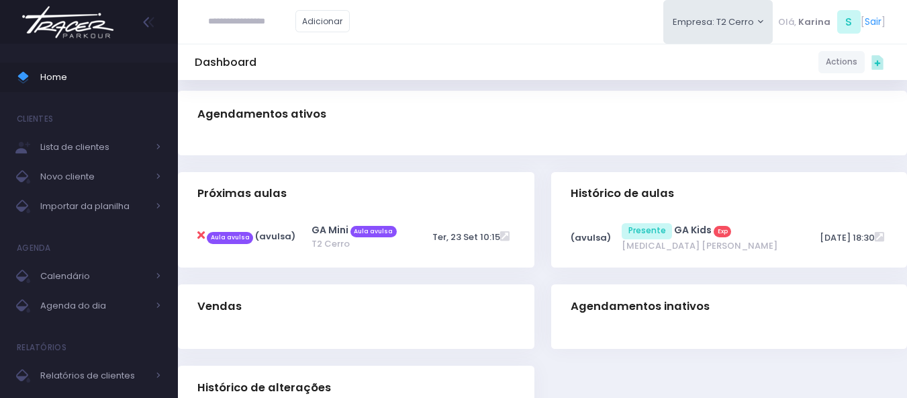
click at [201, 238] on icon at bounding box center [200, 235] width 7 height 11
type input "**********"
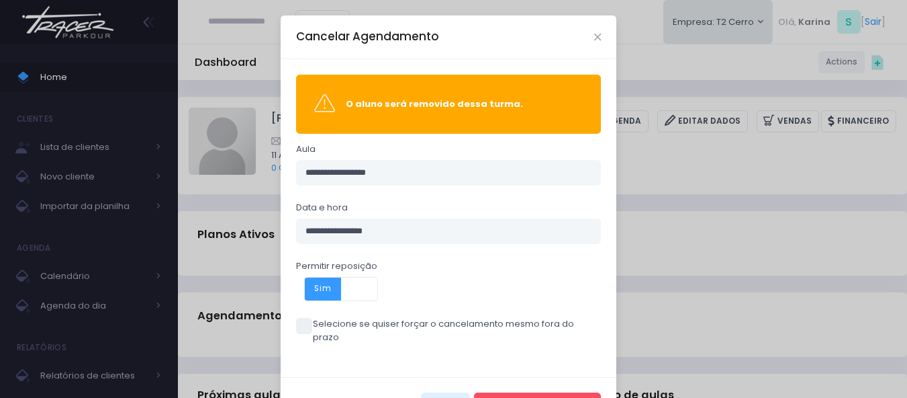
click at [348, 281] on span at bounding box center [359, 288] width 36 height 23
click at [533, 392] on button "Cancelar Agendamento" at bounding box center [537, 405] width 127 height 26
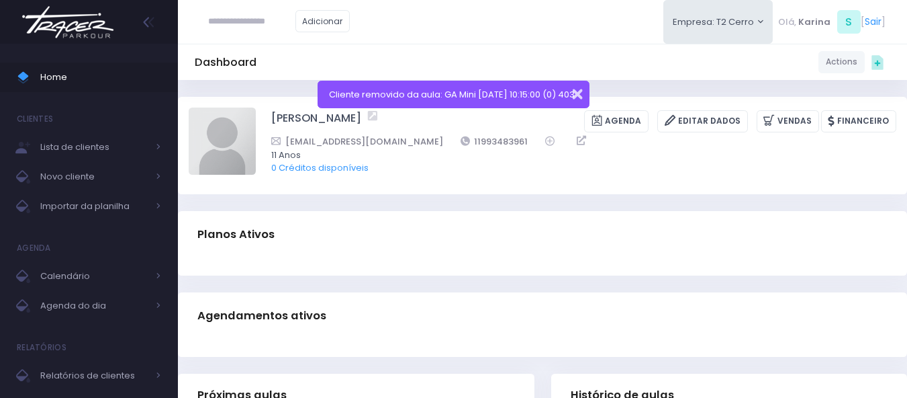
click at [578, 94] on button "button" at bounding box center [568, 92] width 27 height 15
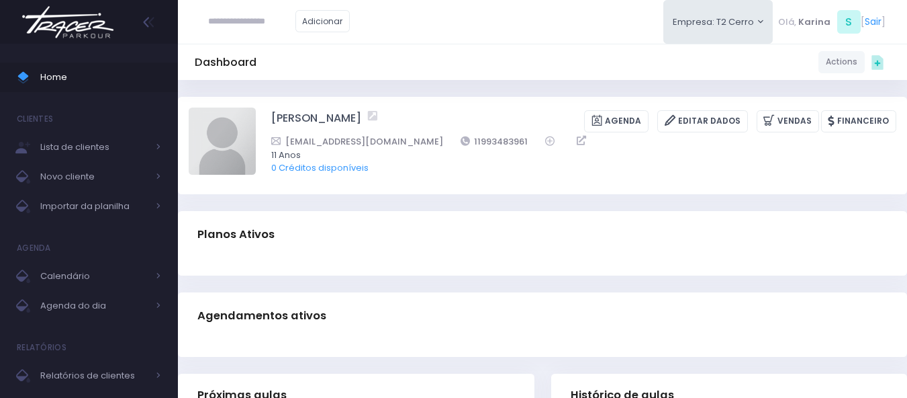
click at [77, 30] on img at bounding box center [68, 22] width 102 height 47
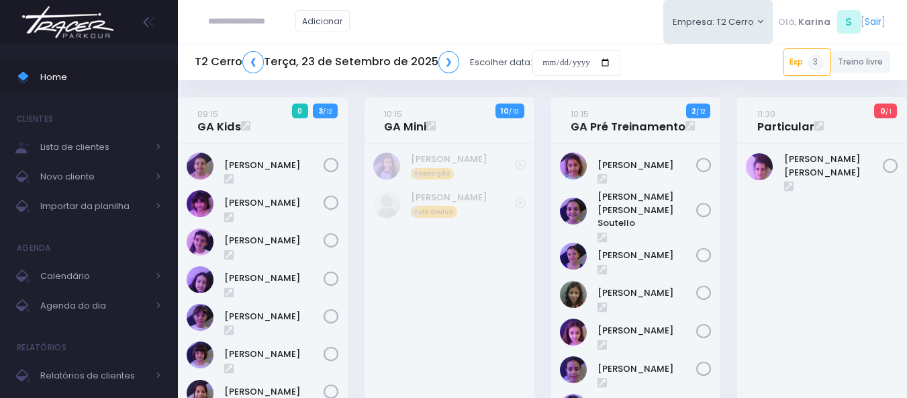
click at [520, 163] on icon at bounding box center [520, 164] width 11 height 11
click at [449, 163] on link "[PERSON_NAME]" at bounding box center [460, 158] width 99 height 13
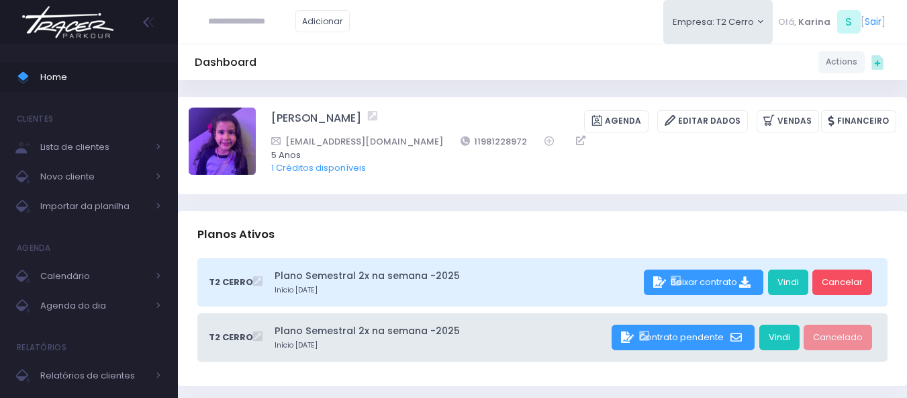
drag, startPoint x: 0, startPoint y: 0, endPoint x: 544, endPoint y: 77, distance: 549.5
click at [544, 77] on div "Dashboard Actions Choose Label: Customer Partner Suplier Member Staff Add new" at bounding box center [542, 62] width 729 height 36
click at [561, 77] on div "Dashboard Actions Choose Label: Customer Partner Suplier Member Staff Add new" at bounding box center [542, 62] width 729 height 36
click at [778, 116] on icon at bounding box center [771, 120] width 14 height 15
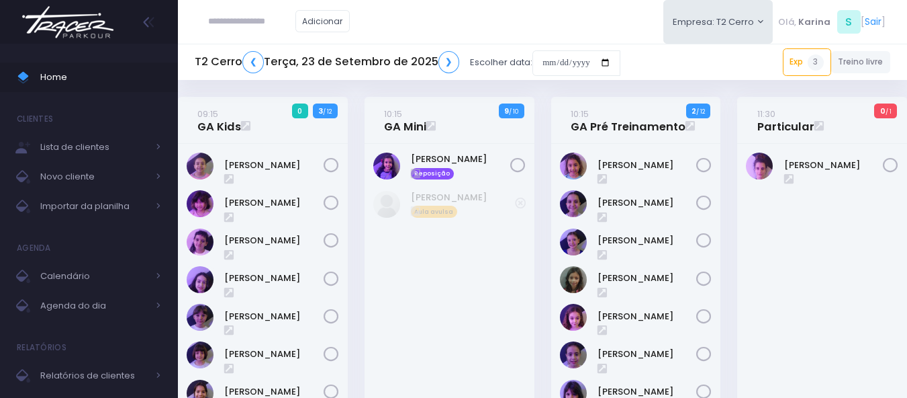
click at [461, 296] on div "Manuela Santos Reposição" at bounding box center [450, 342] width 170 height 396
click at [486, 296] on div "Manuela Santos Reposição" at bounding box center [450, 342] width 170 height 396
click at [450, 331] on div "Manuela Santos Reposição" at bounding box center [450, 342] width 170 height 396
click at [460, 267] on div "Manuela Santos Reposição" at bounding box center [450, 342] width 170 height 396
click at [76, 28] on img at bounding box center [68, 22] width 102 height 47
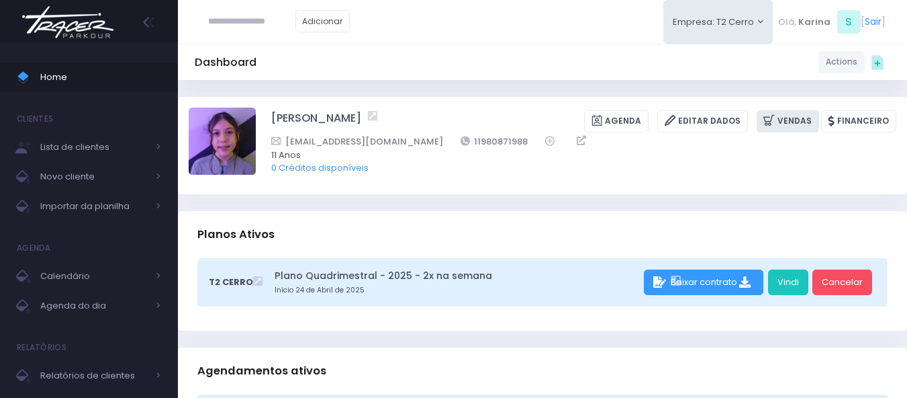
click at [806, 126] on link "Vendas" at bounding box center [788, 121] width 62 height 22
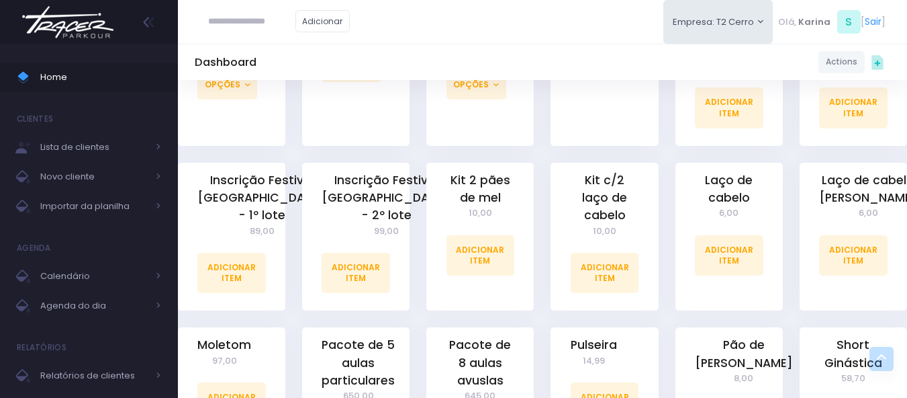
scroll to position [1007, 0]
click at [455, 251] on link "Adicionar Item" at bounding box center [481, 254] width 69 height 40
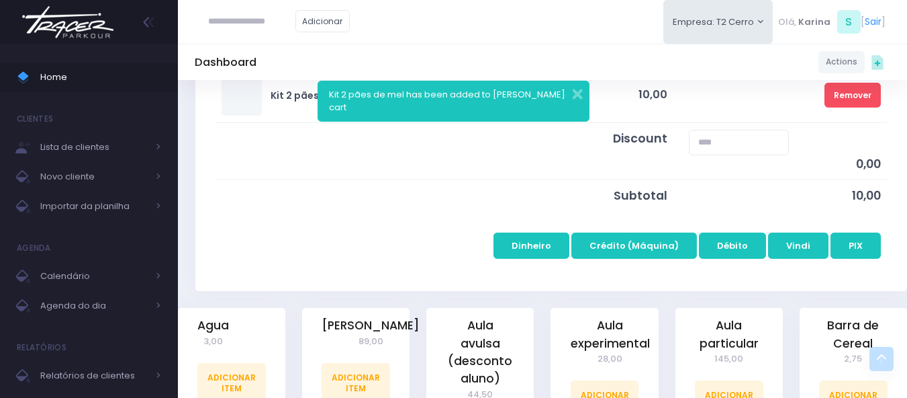
scroll to position [269, 0]
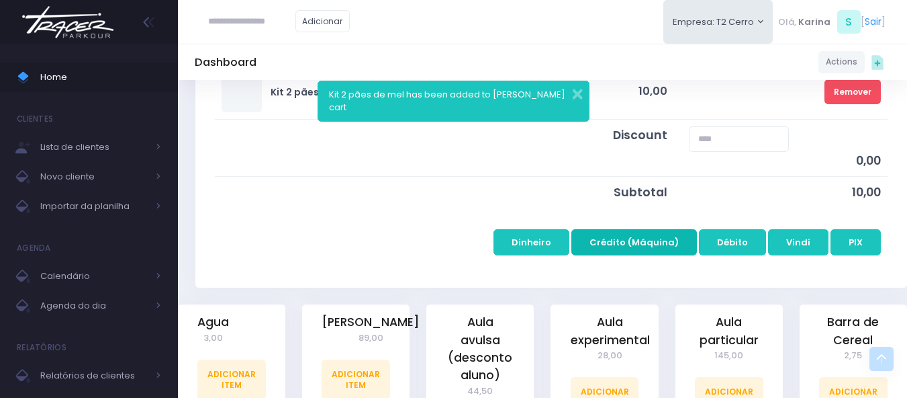
click at [636, 241] on button "Crédito (Máquina)" at bounding box center [635, 242] width 126 height 26
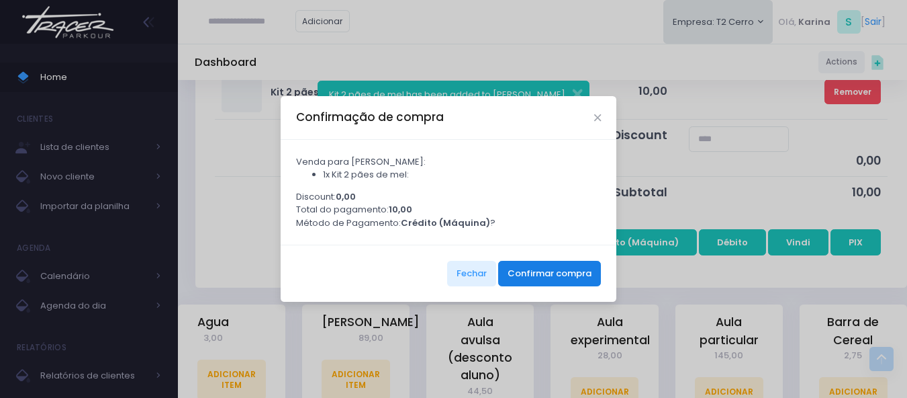
click at [585, 277] on button "Confirmar compra" at bounding box center [549, 274] width 103 height 26
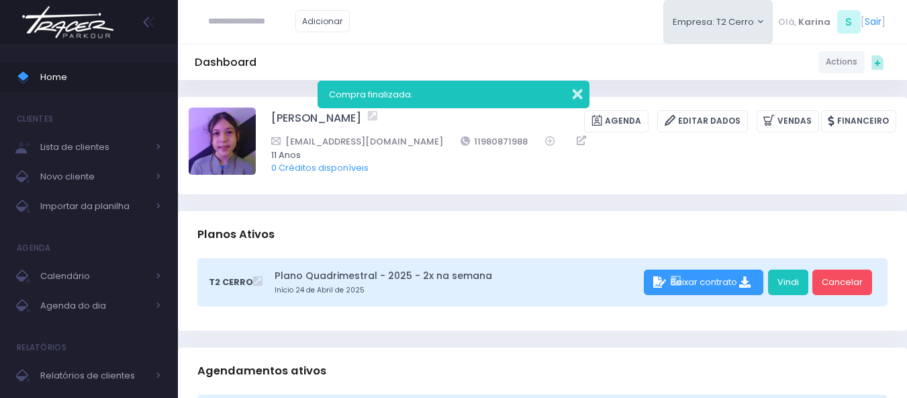
click at [582, 95] on button "button" at bounding box center [568, 92] width 27 height 15
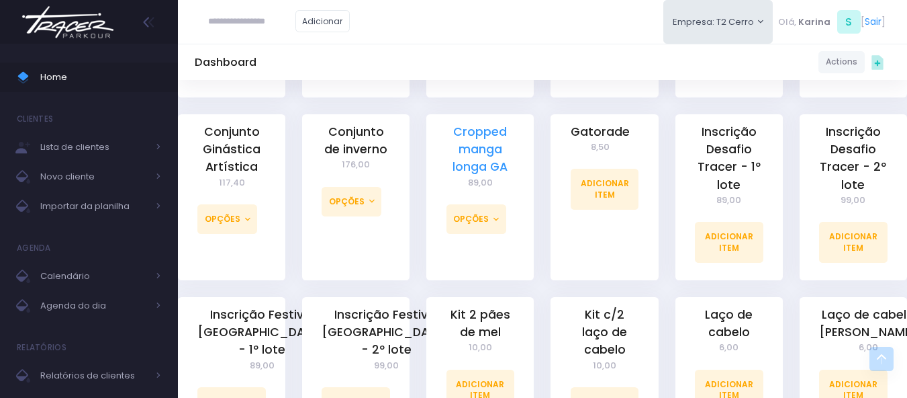
scroll to position [940, 0]
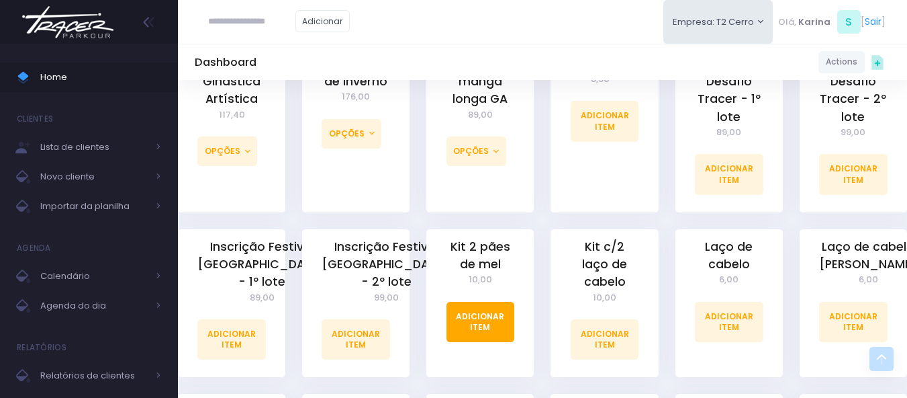
click at [494, 310] on link "Adicionar Item" at bounding box center [481, 322] width 69 height 40
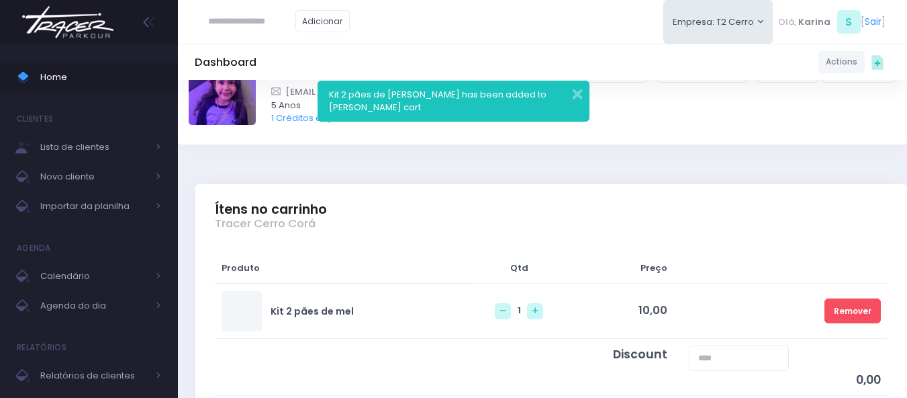
scroll to position [201, 0]
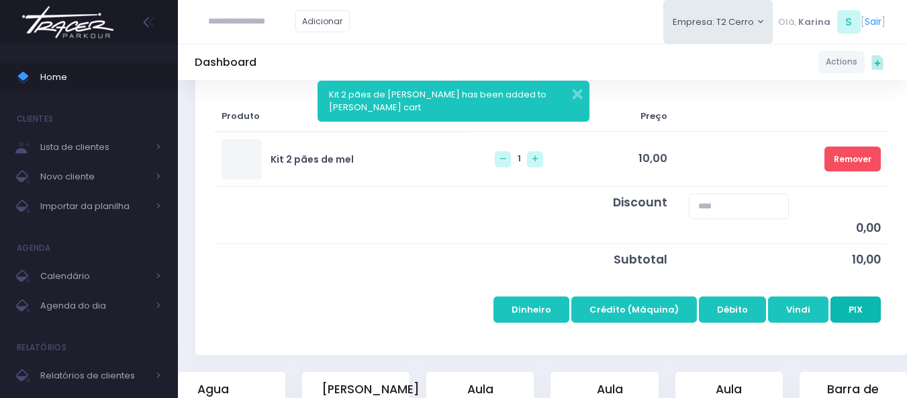
click at [868, 308] on button "PIX" at bounding box center [856, 309] width 50 height 26
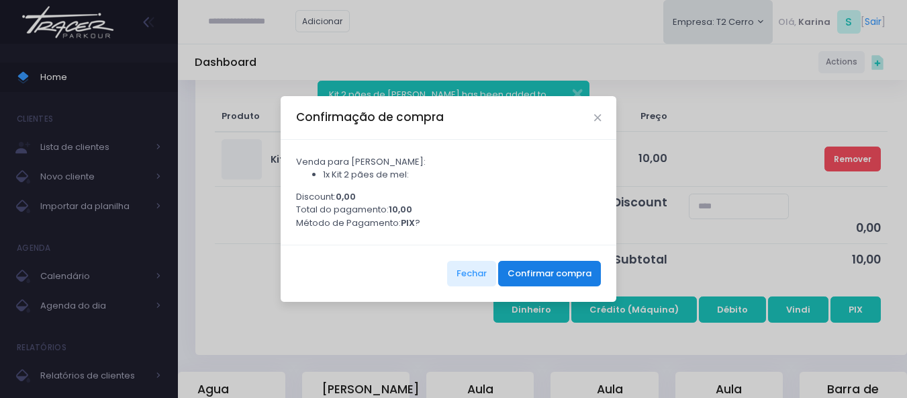
click at [549, 283] on button "Confirmar compra" at bounding box center [549, 274] width 103 height 26
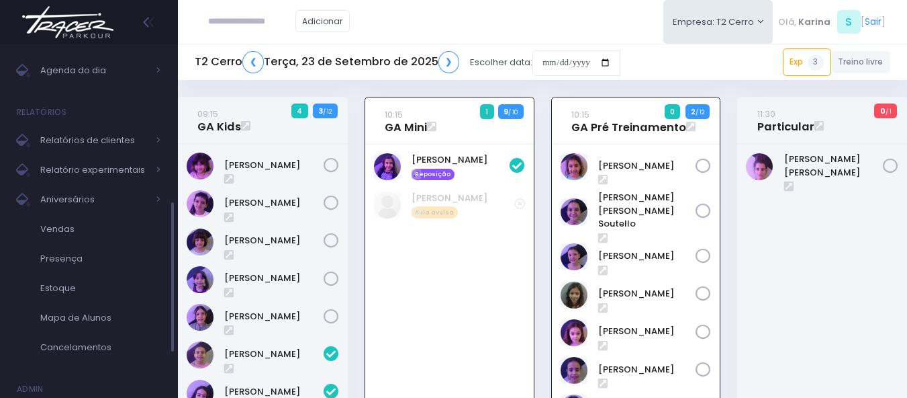
scroll to position [455, 0]
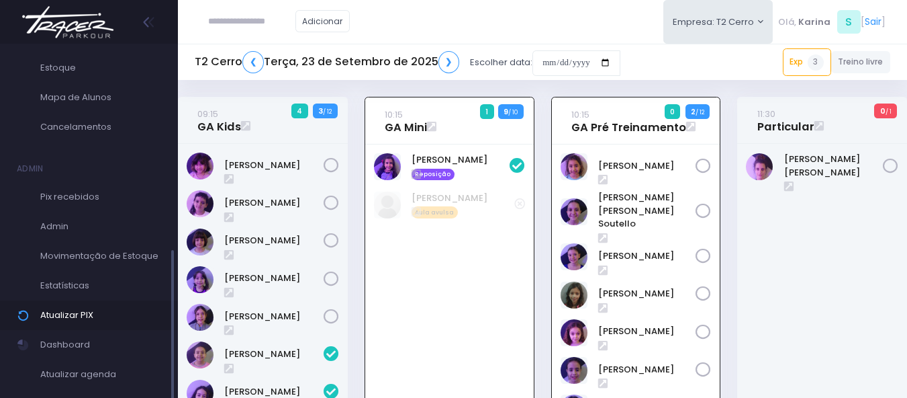
click at [64, 314] on span "Atualizar PIX" at bounding box center [100, 314] width 121 height 17
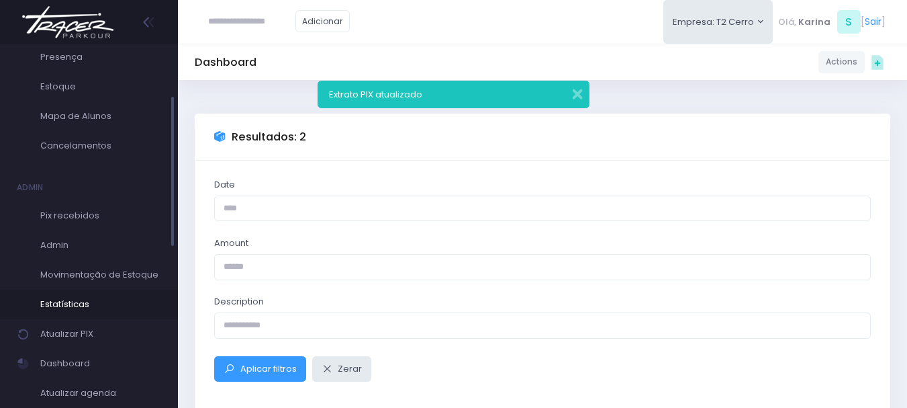
scroll to position [455, 0]
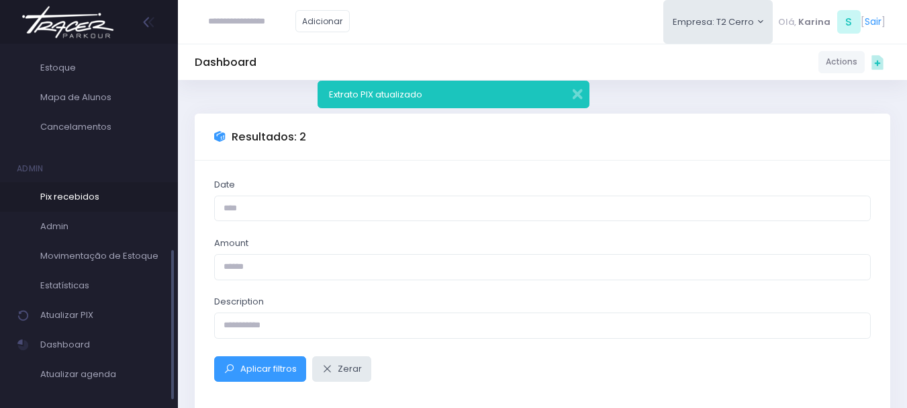
click at [92, 199] on span "Pix recebidos" at bounding box center [100, 196] width 121 height 17
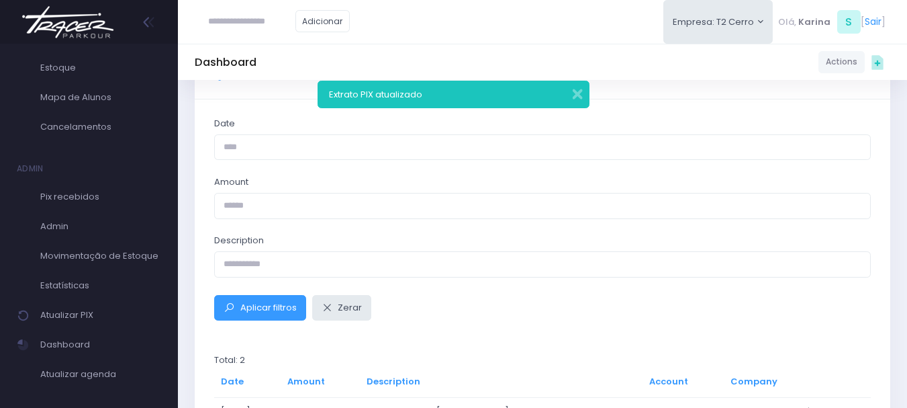
scroll to position [208, 0]
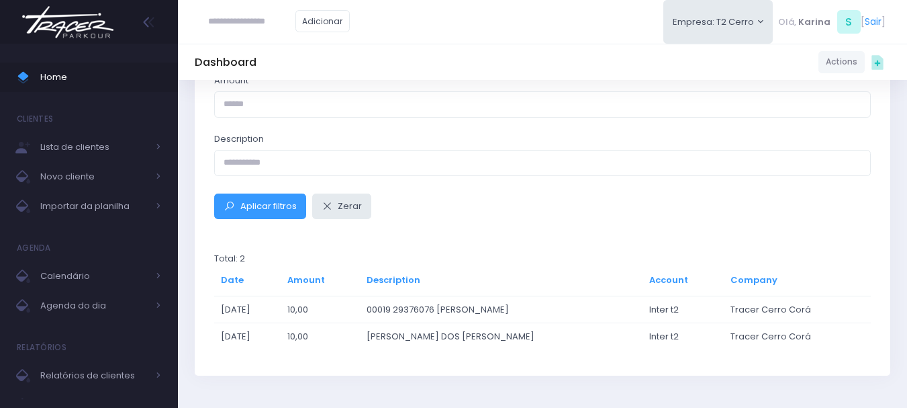
scroll to position [208, 0]
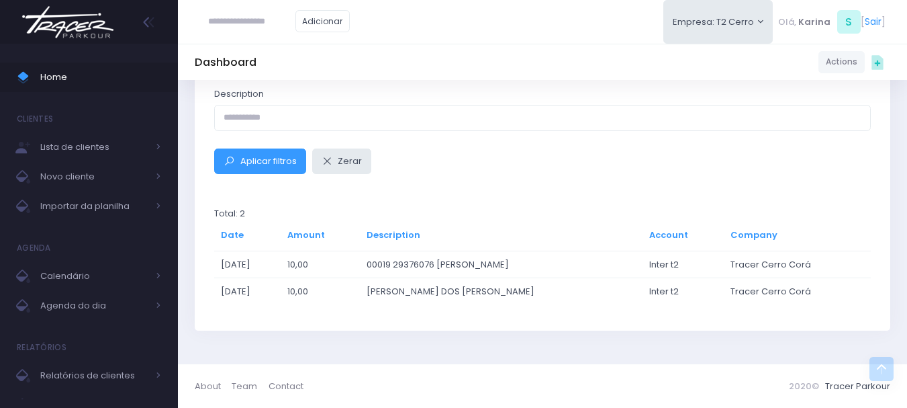
click at [60, 32] on img at bounding box center [68, 22] width 102 height 47
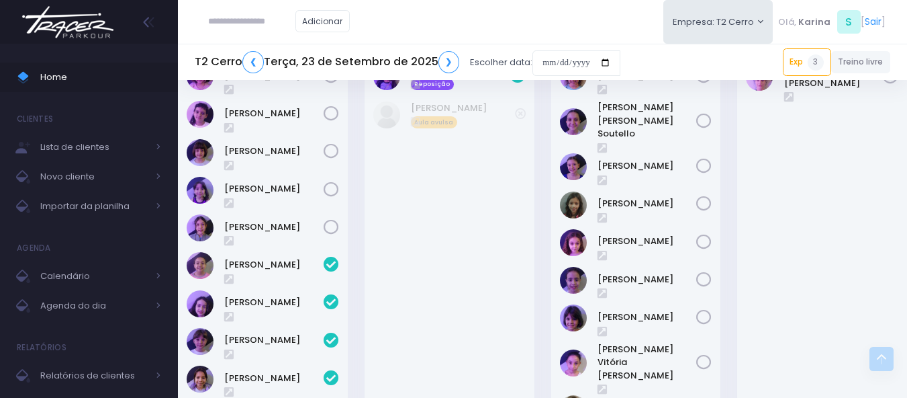
scroll to position [67, 0]
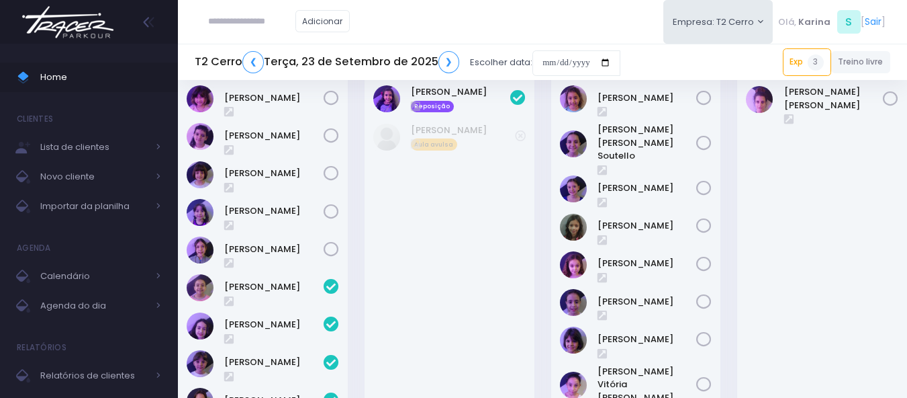
click at [329, 248] on icon at bounding box center [331, 249] width 15 height 15
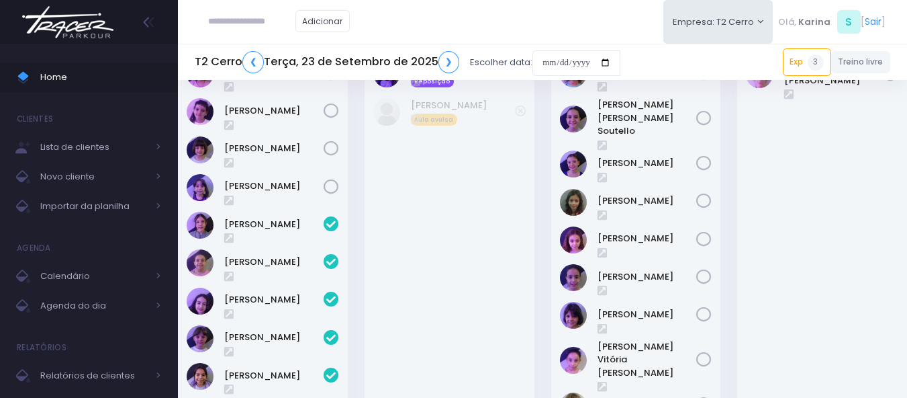
scroll to position [0, 0]
